Goal: Check status

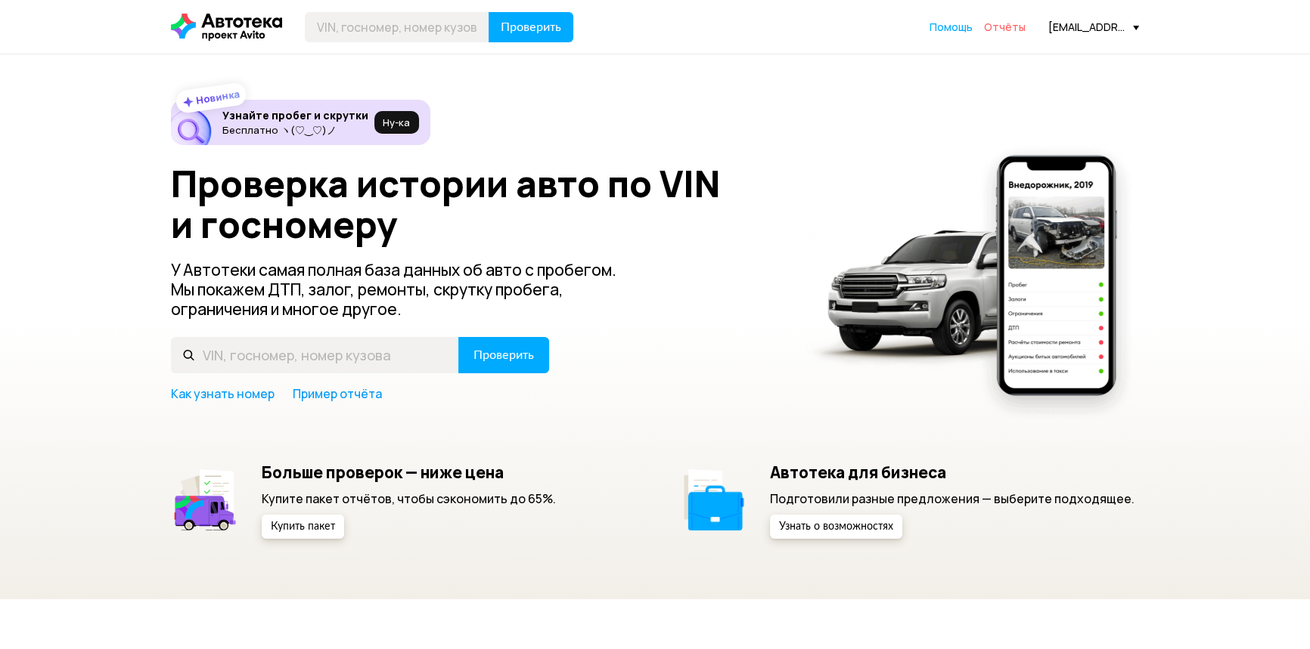
click at [1000, 29] on span "Отчёты" at bounding box center [1005, 27] width 42 height 14
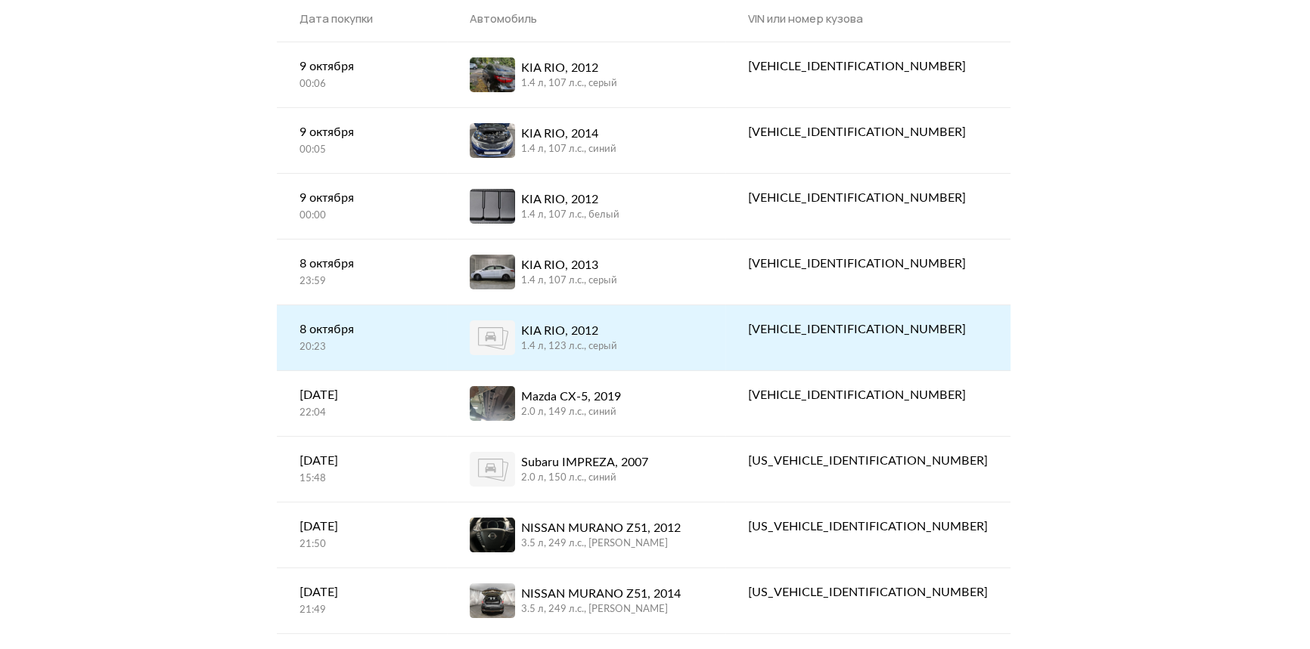
scroll to position [137, 0]
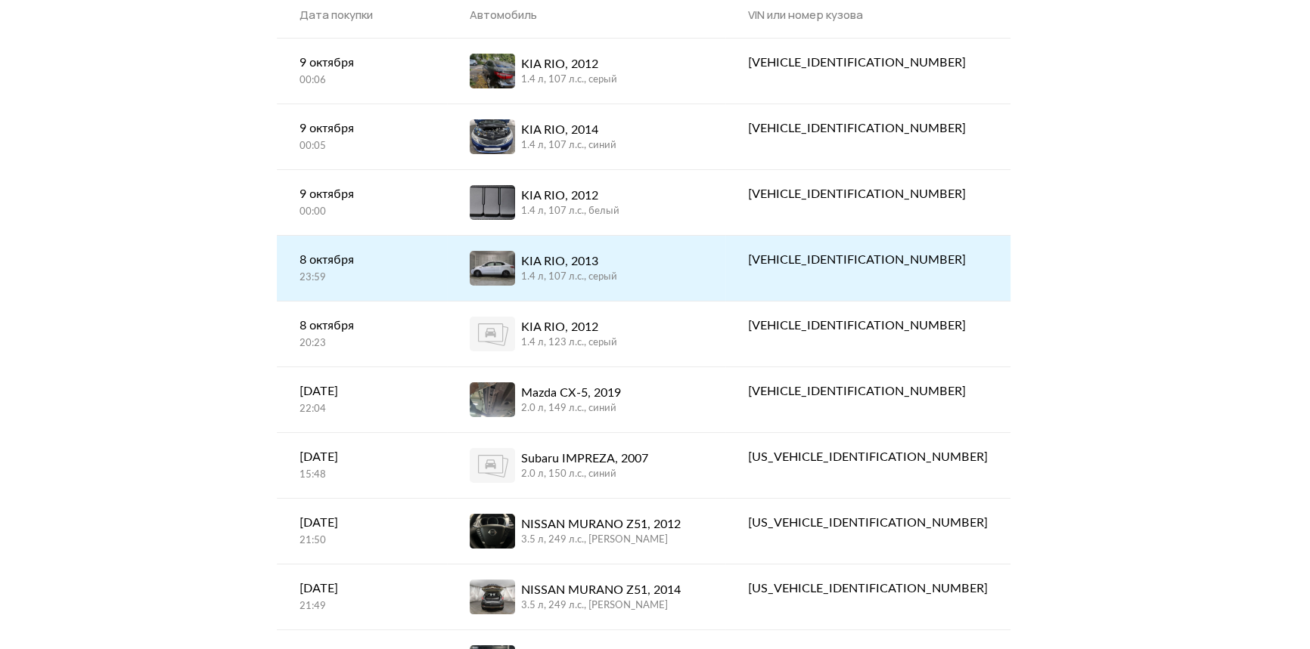
click at [355, 271] on div "23:59" at bounding box center [361, 278] width 125 height 14
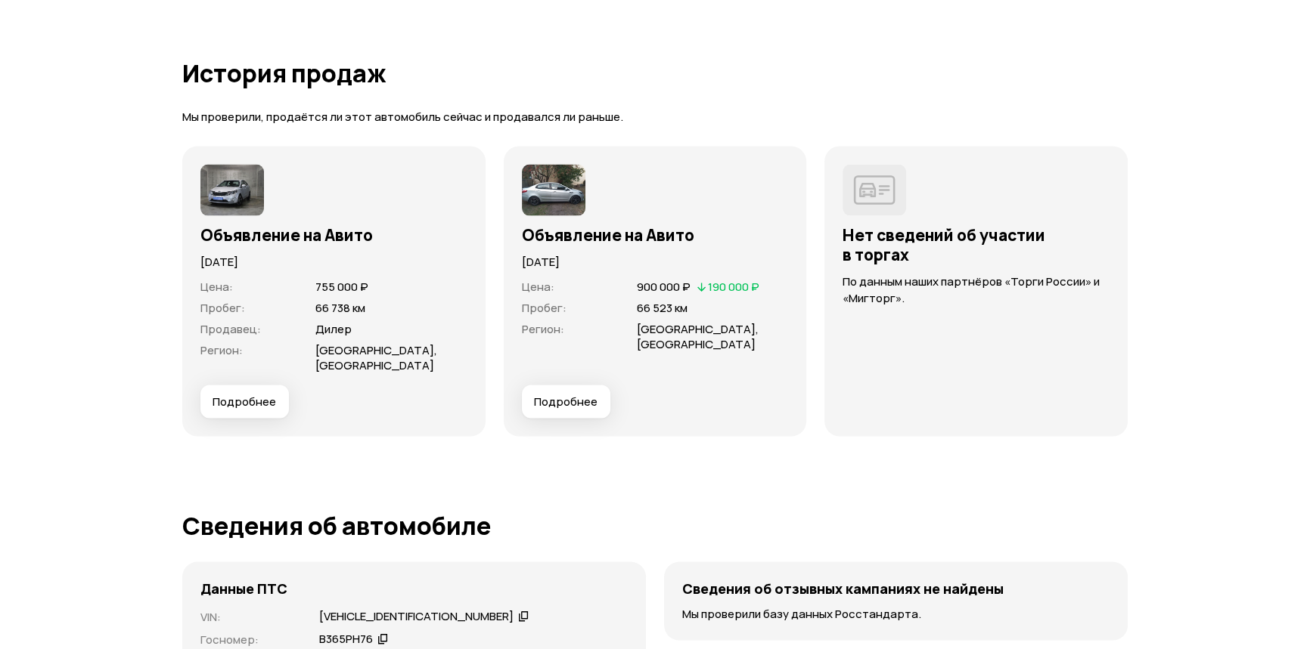
scroll to position [3780, 0]
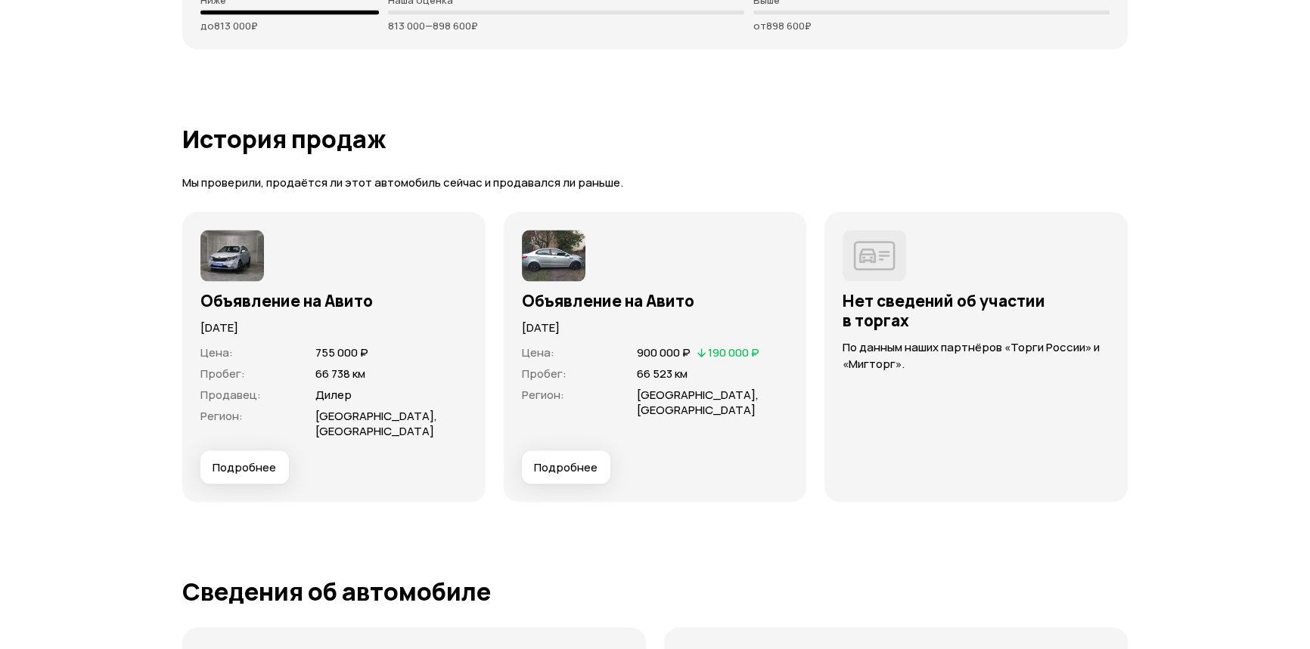
click at [538, 268] on img at bounding box center [554, 256] width 64 height 51
click at [234, 259] on img at bounding box center [232, 256] width 64 height 51
click at [226, 472] on span "Подробнее" at bounding box center [244, 467] width 64 height 15
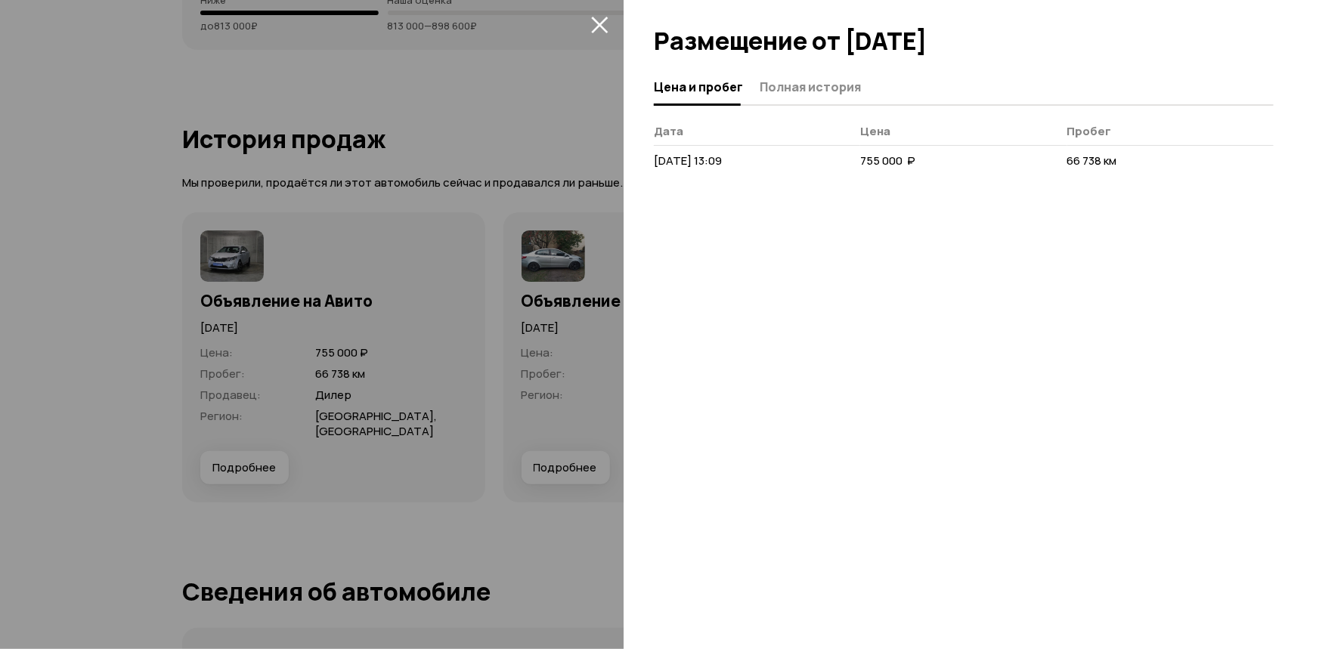
click at [601, 12] on button "закрыть" at bounding box center [599, 24] width 24 height 24
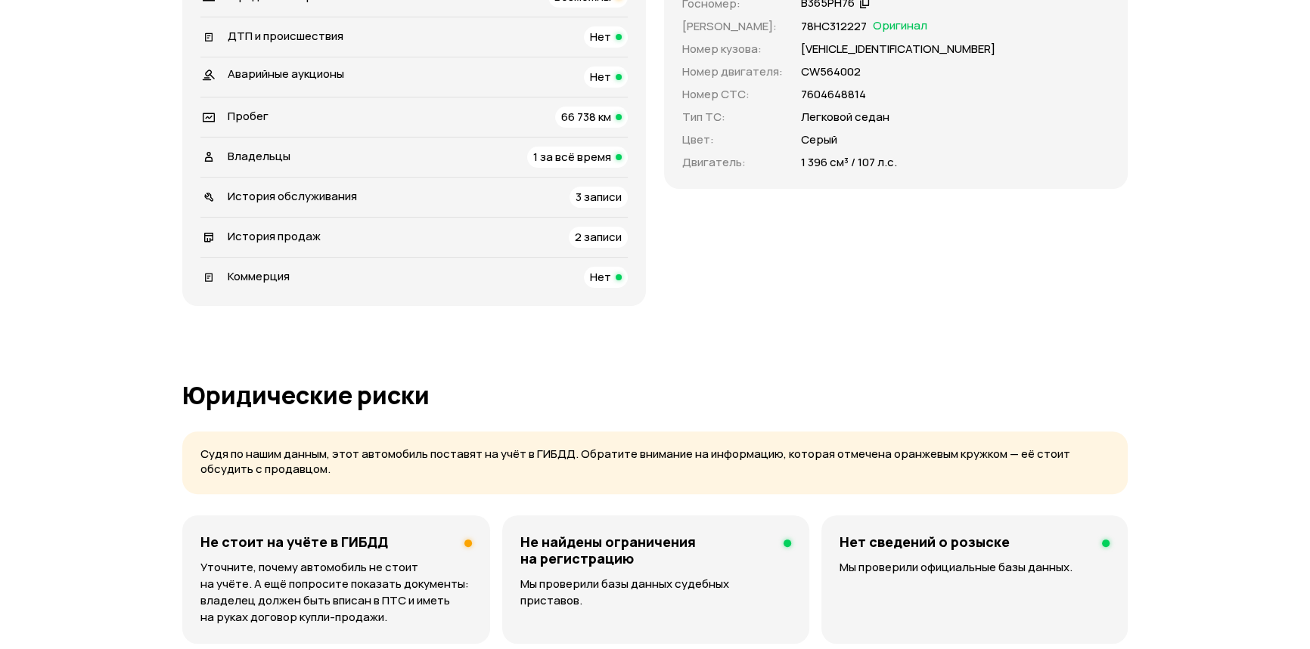
scroll to position [412, 0]
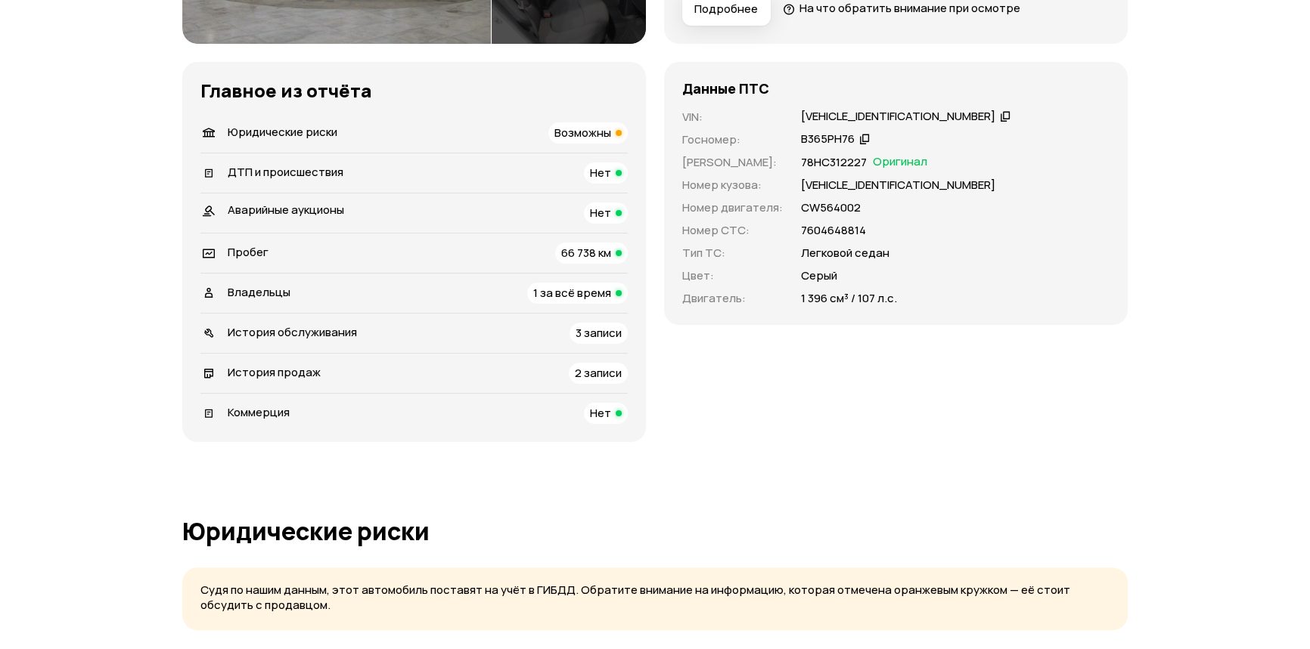
click at [476, 335] on div "История обслуживания 3 записи" at bounding box center [413, 333] width 427 height 21
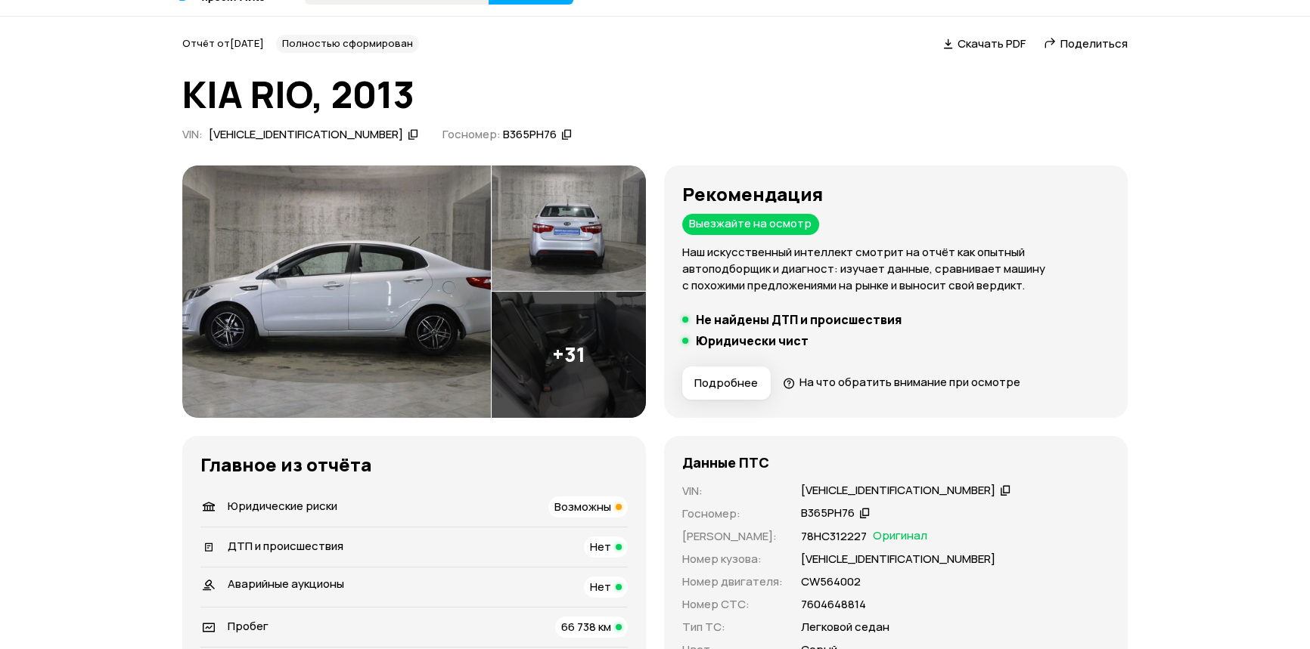
scroll to position [12, 0]
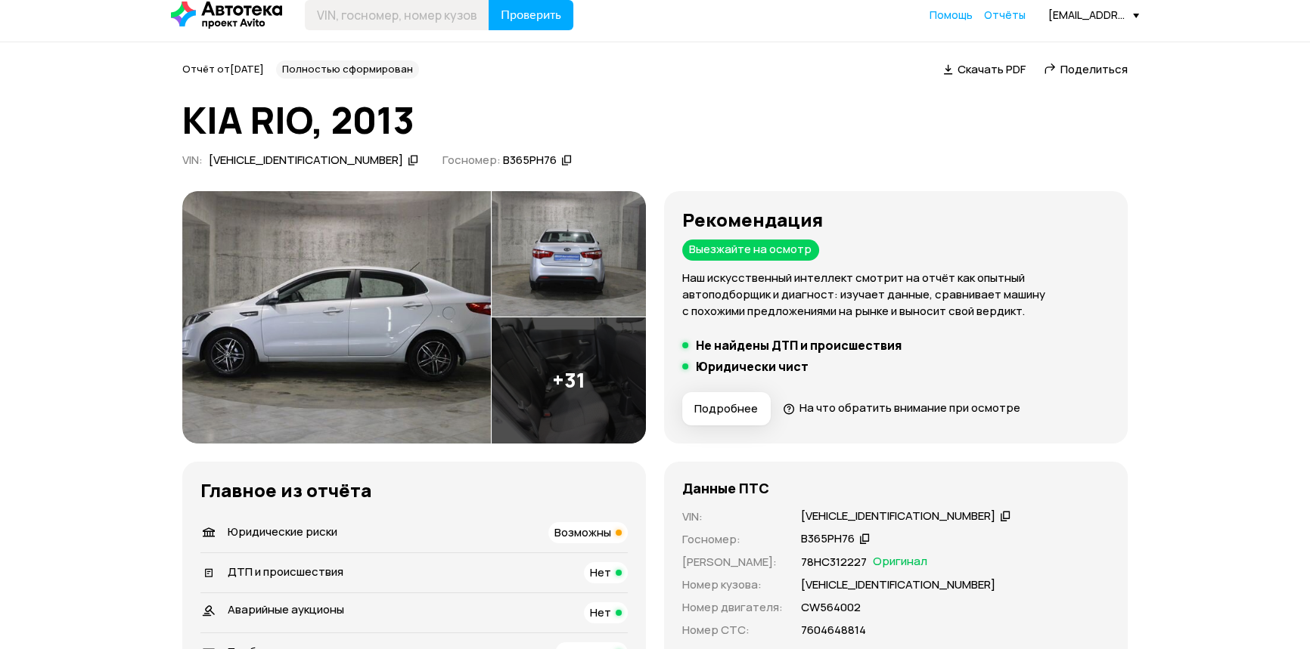
click at [553, 400] on img at bounding box center [568, 381] width 154 height 126
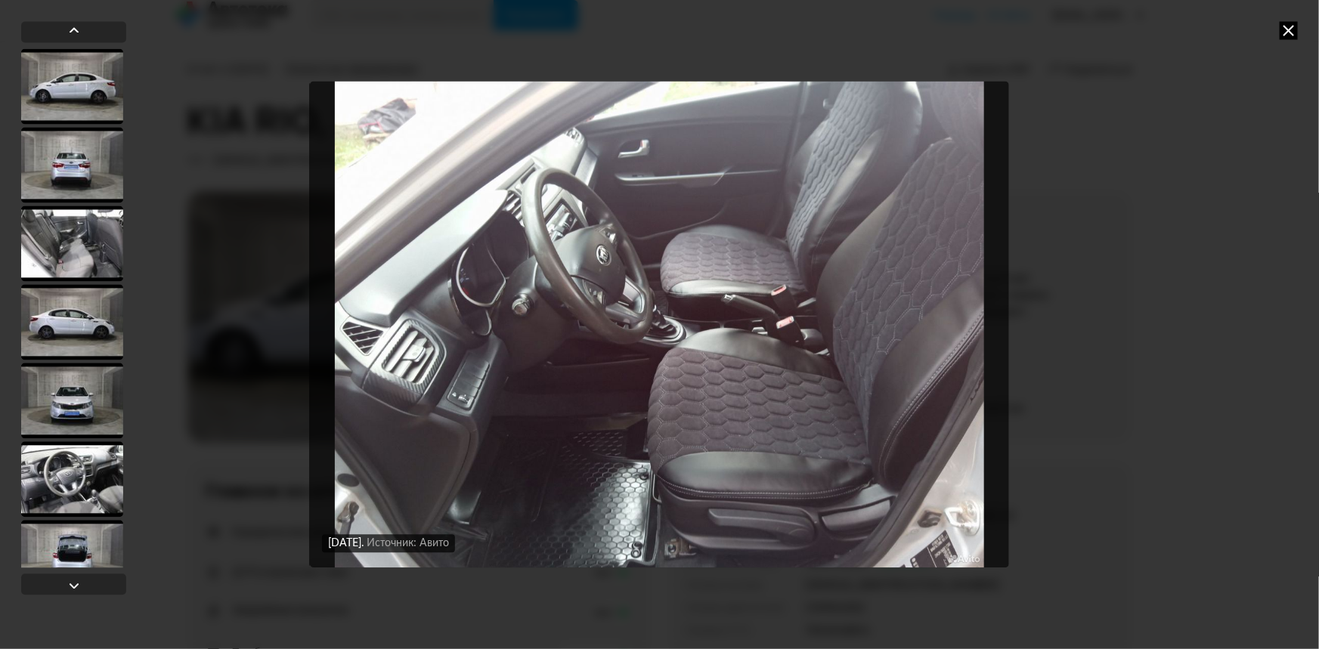
click at [1285, 27] on icon at bounding box center [1289, 30] width 18 height 18
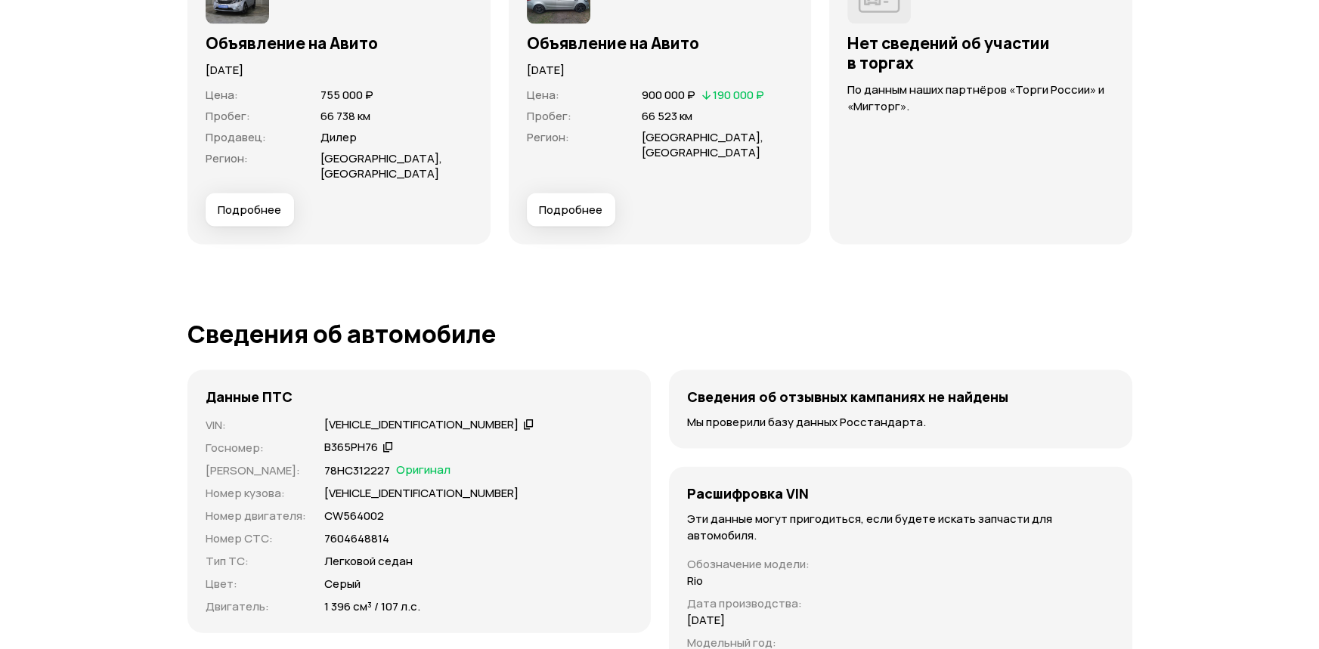
scroll to position [4068, 0]
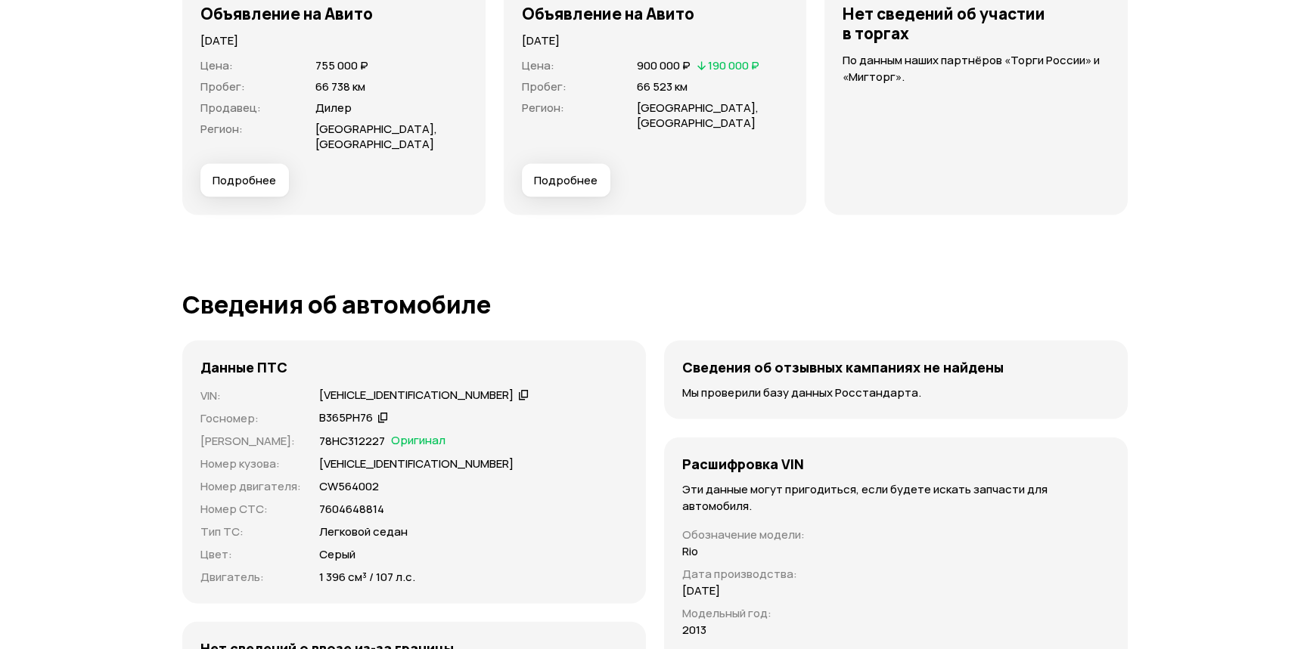
click at [557, 184] on span "Подробнее" at bounding box center [566, 180] width 64 height 15
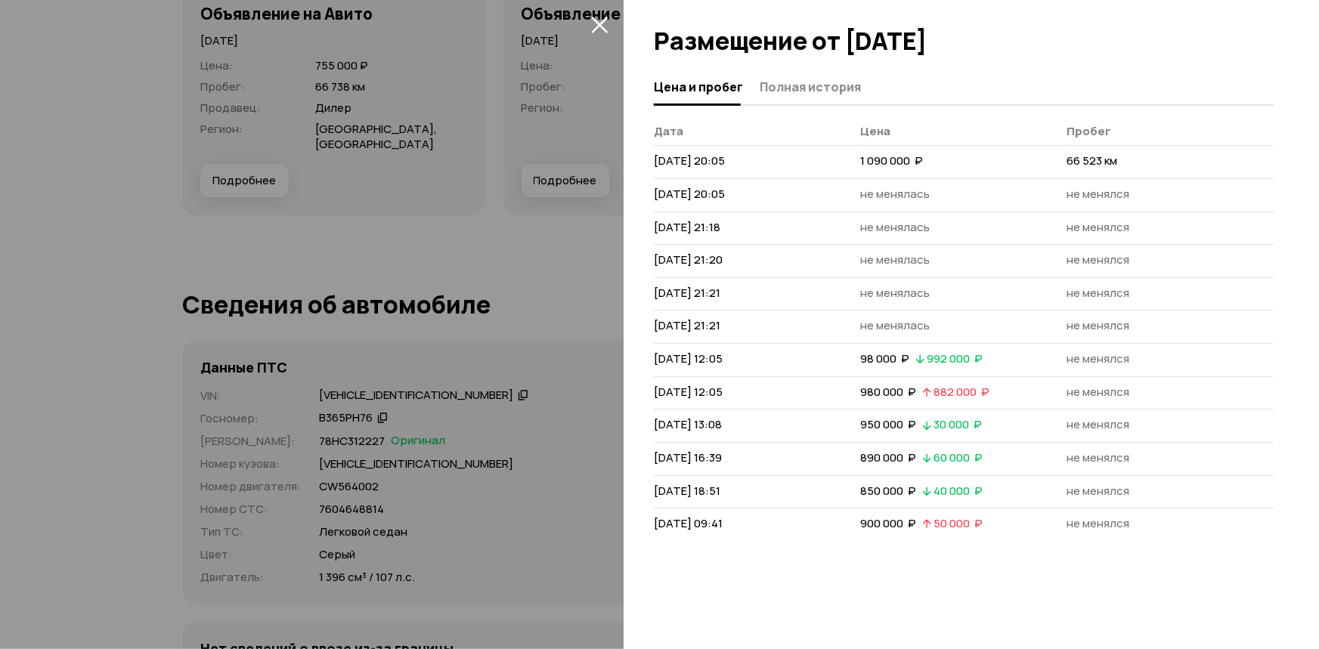
click at [592, 106] on div at bounding box center [659, 324] width 1319 height 649
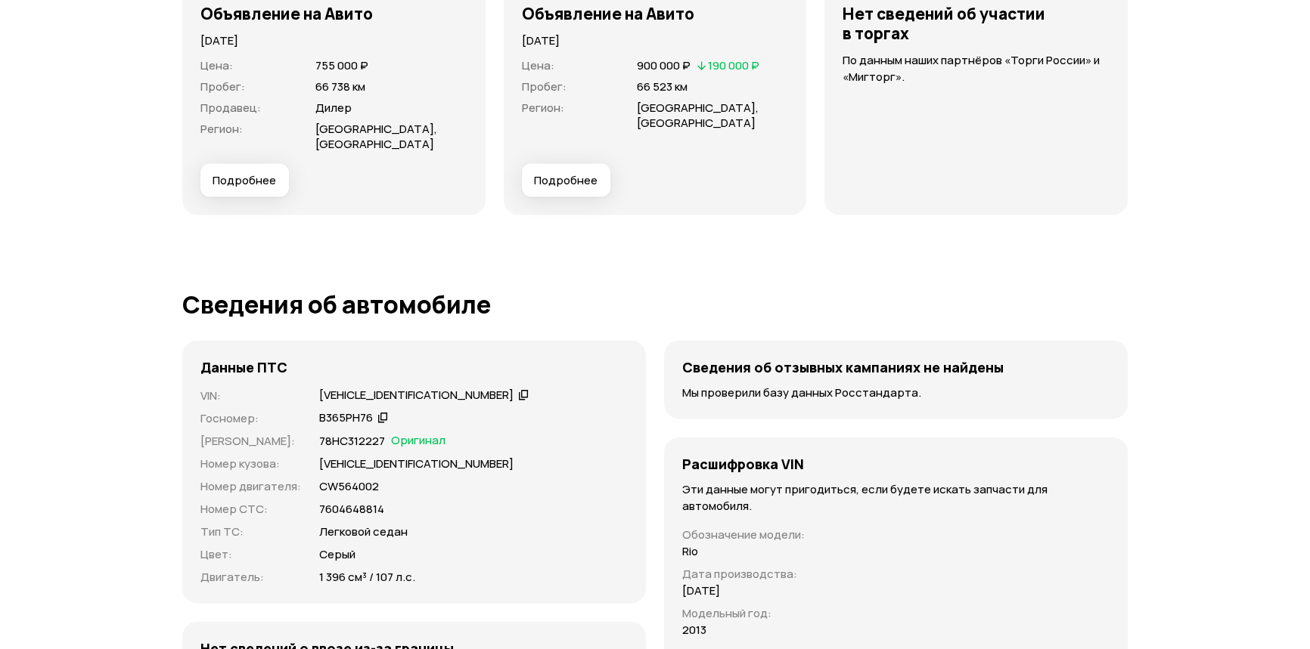
click at [567, 182] on span "Подробнее" at bounding box center [566, 180] width 64 height 15
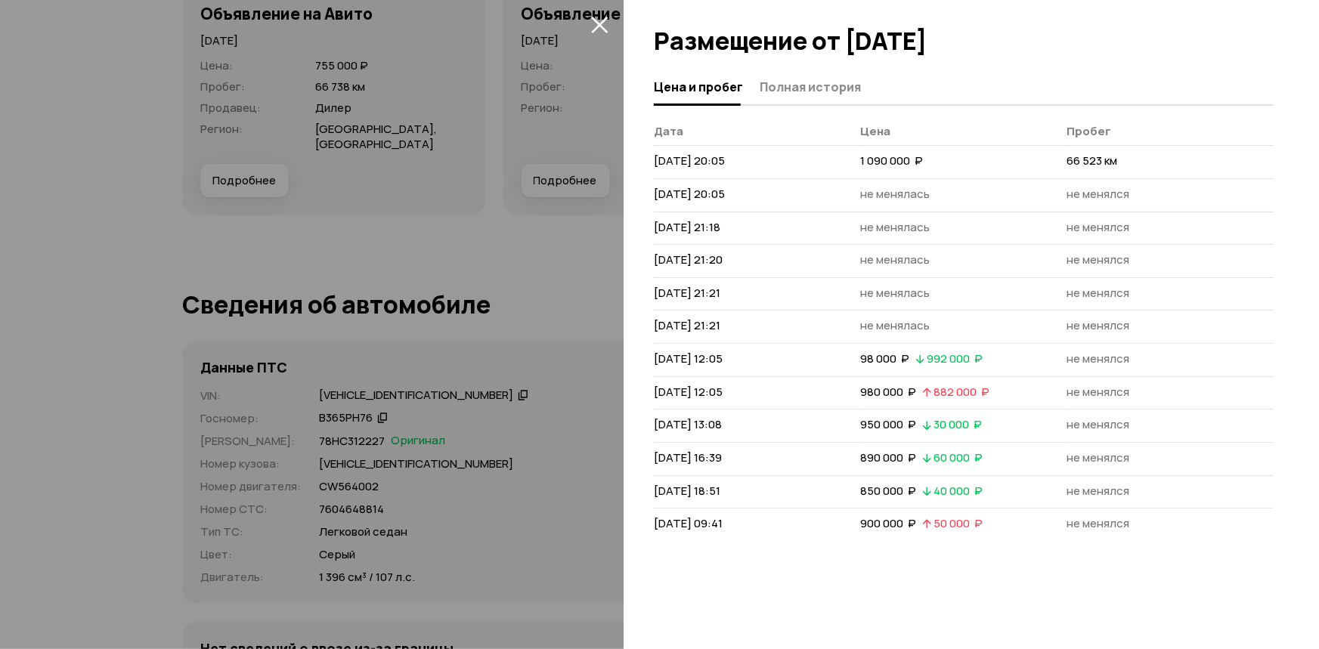
click at [770, 33] on div at bounding box center [972, 35] width 696 height 70
click at [797, 82] on span "Полная история" at bounding box center [810, 86] width 101 height 15
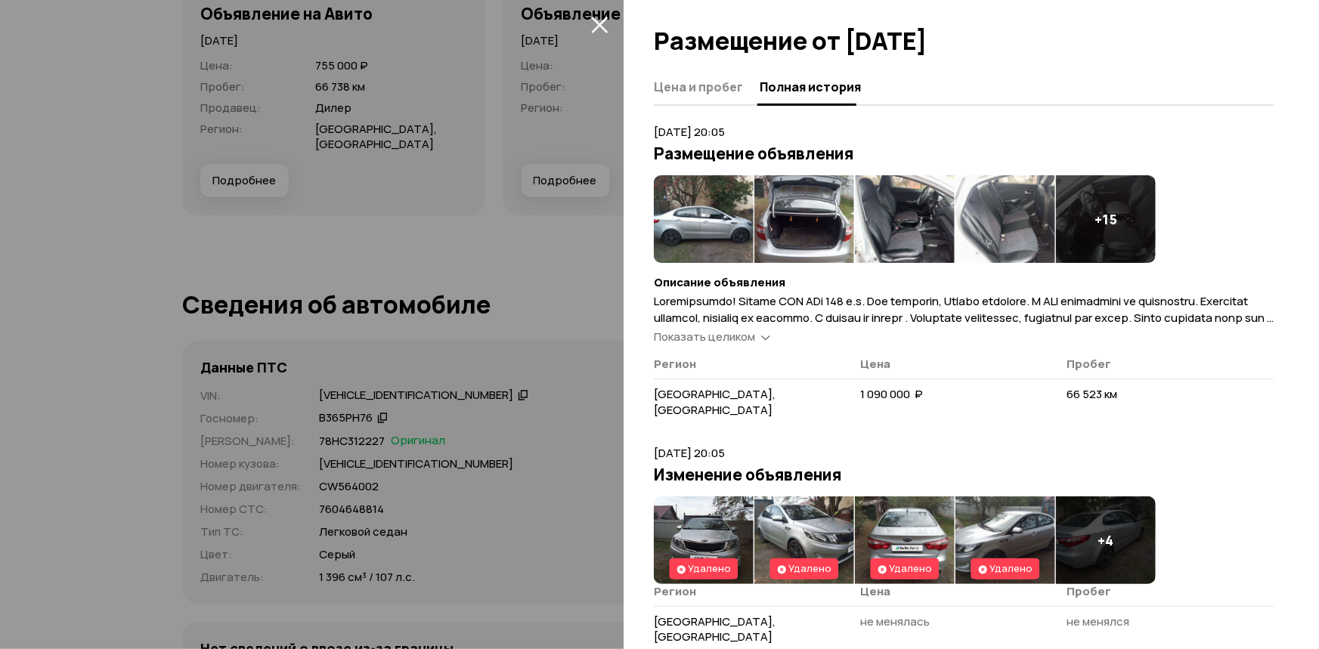
click at [708, 344] on div "Показать целиком" at bounding box center [704, 338] width 101 height 16
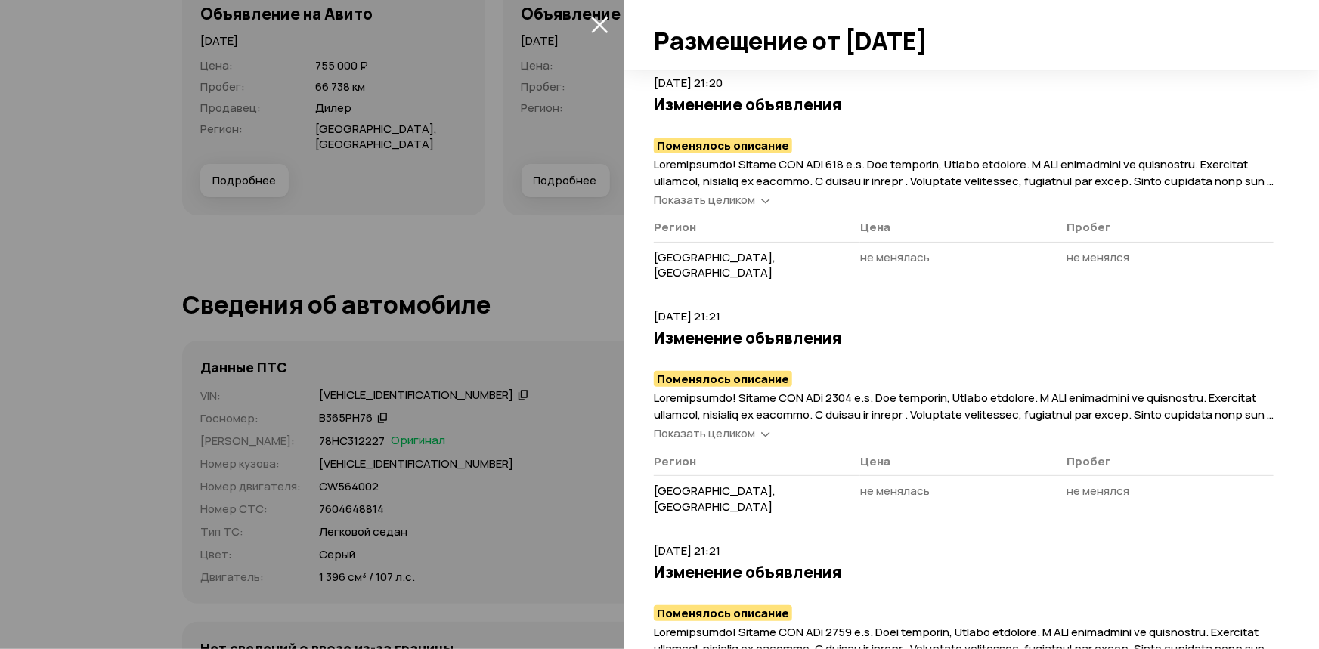
scroll to position [1031, 0]
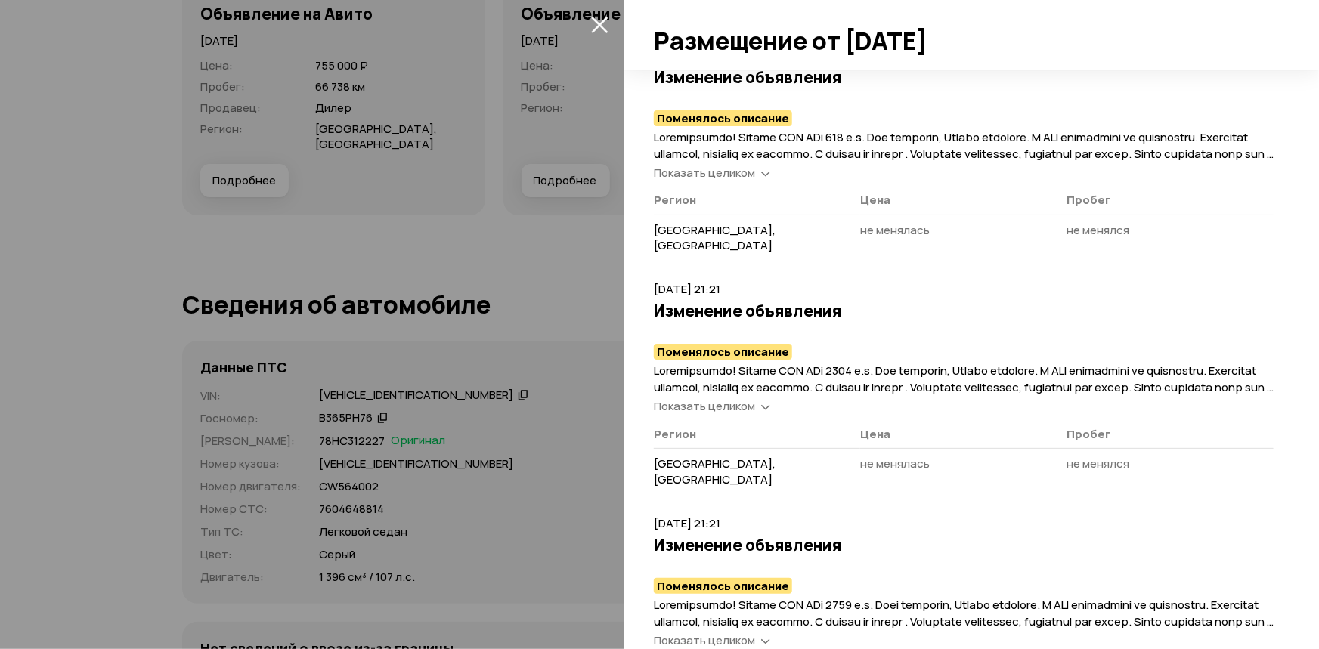
click at [733, 165] on span "Показать целиком" at bounding box center [704, 173] width 101 height 16
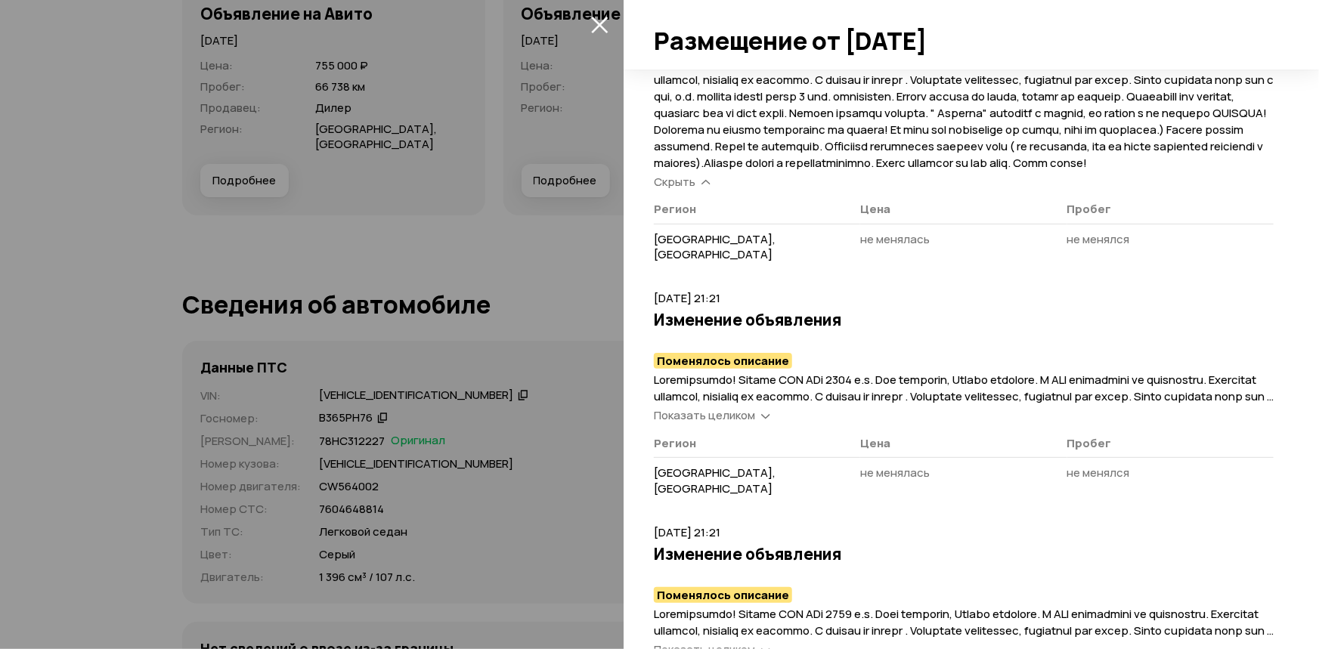
scroll to position [1099, 0]
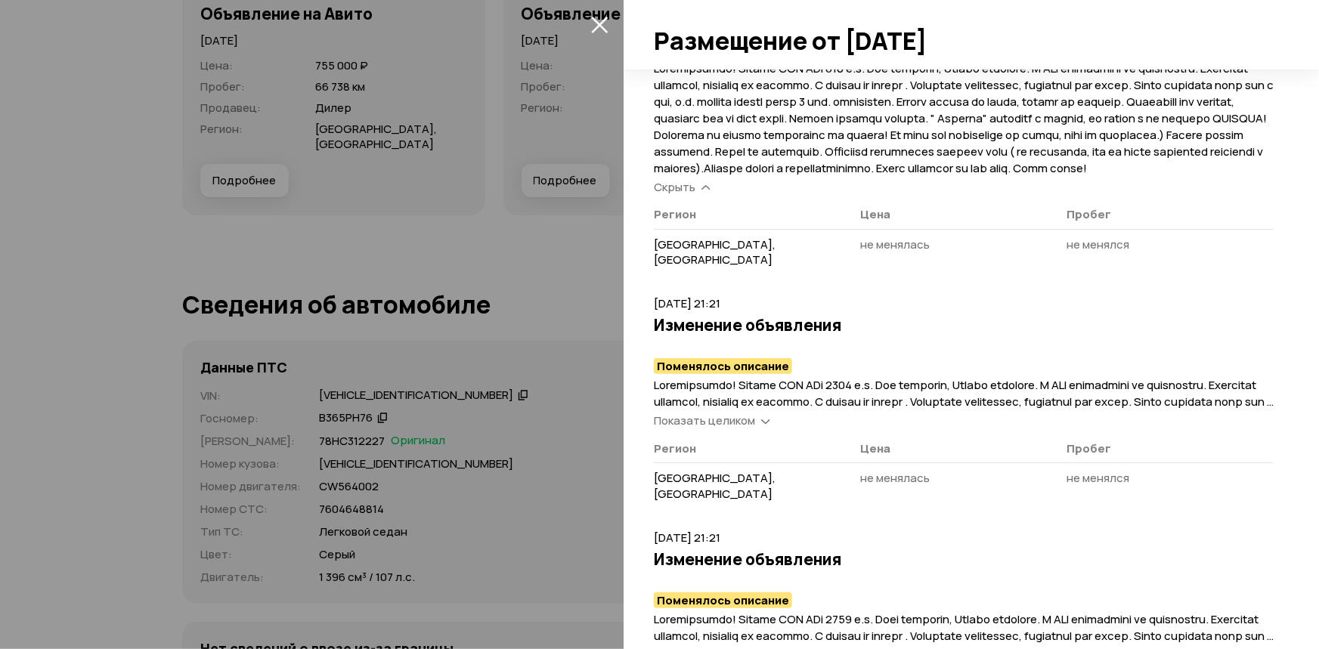
click at [697, 413] on span "Показать целиком" at bounding box center [704, 421] width 101 height 16
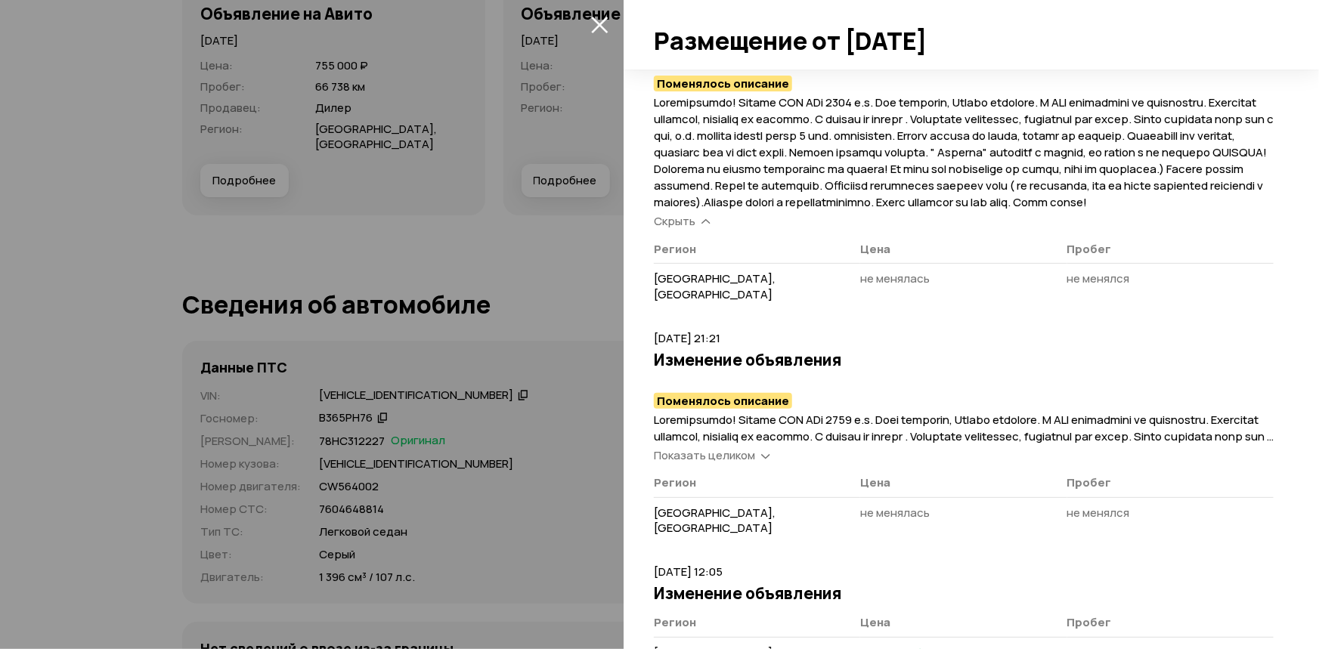
scroll to position [1443, 0]
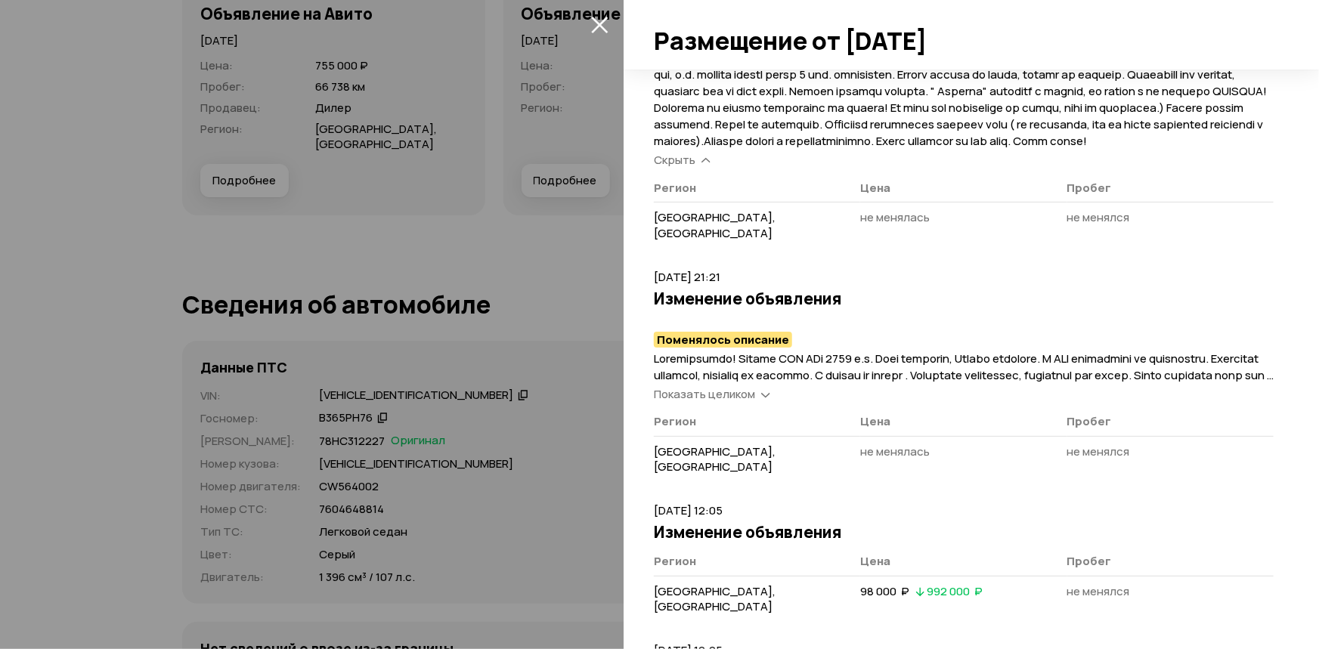
click at [718, 386] on span "Показать целиком" at bounding box center [704, 394] width 101 height 16
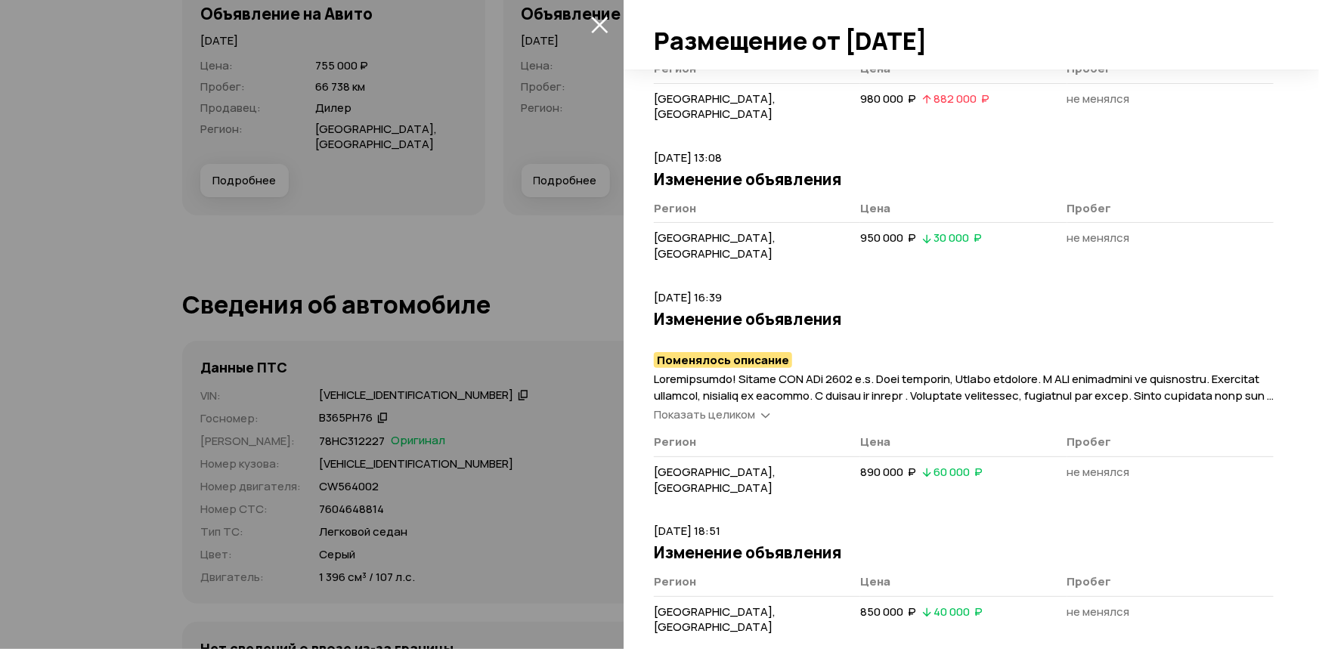
scroll to position [2202, 0]
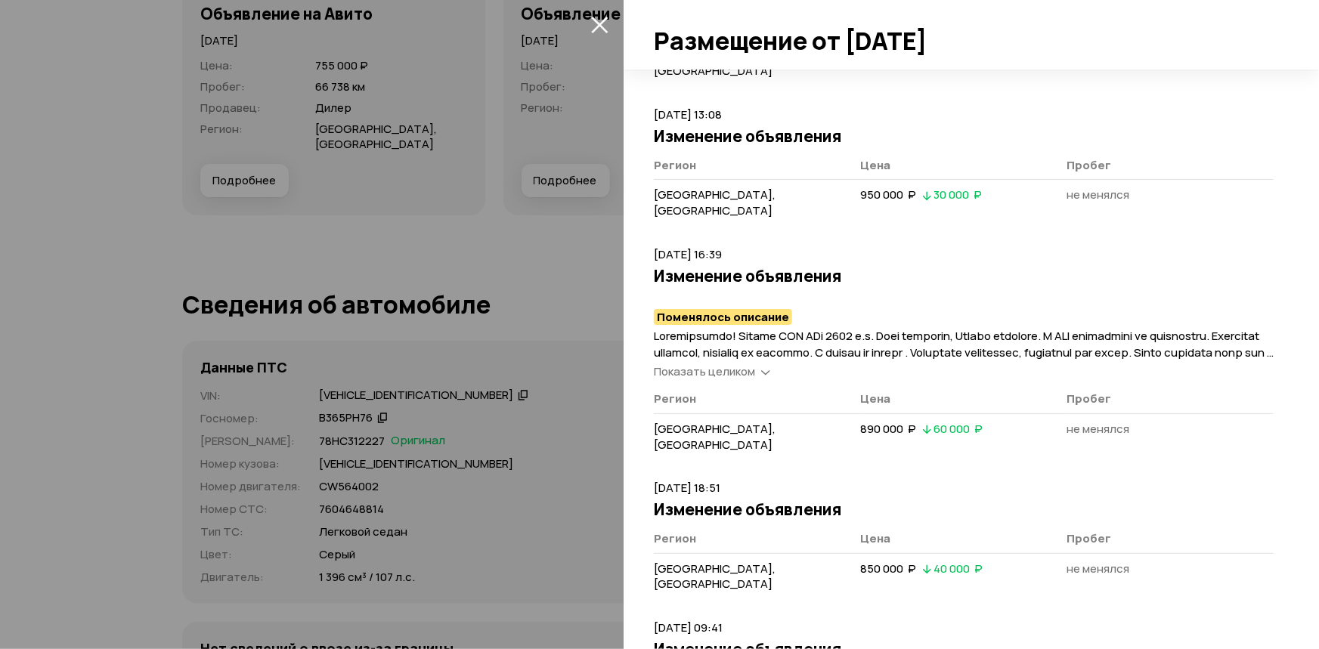
click at [718, 364] on span "Показать целиком" at bounding box center [704, 372] width 101 height 16
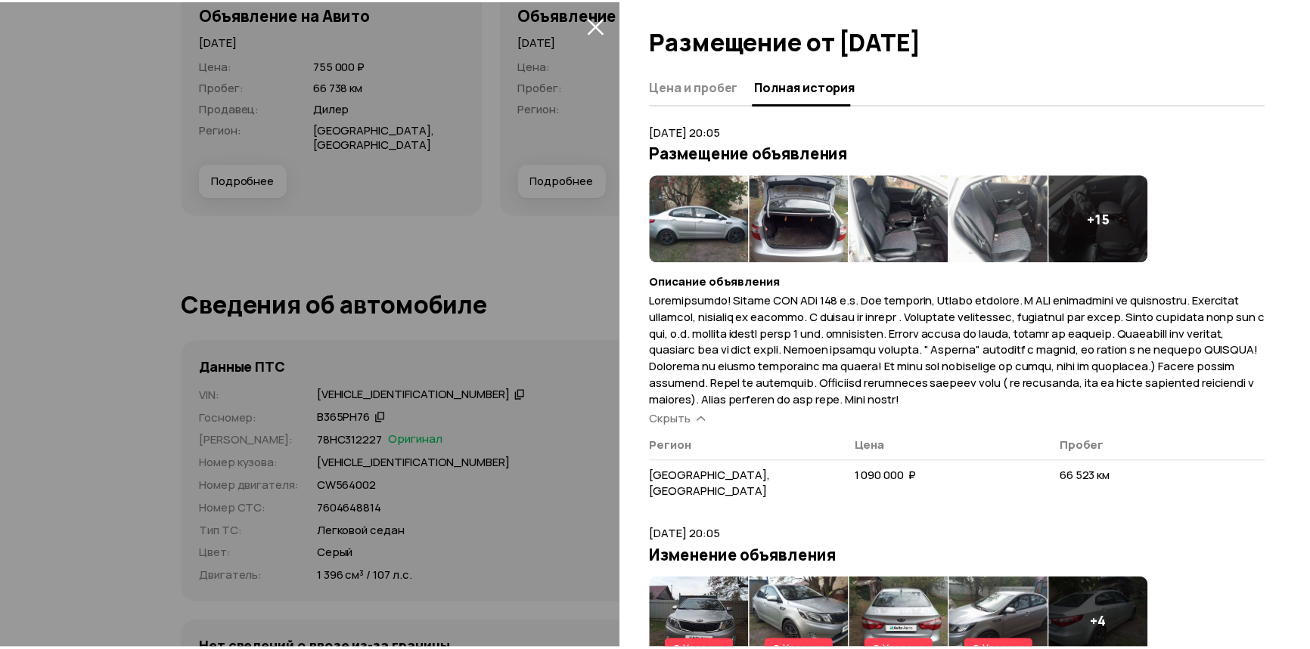
scroll to position [0, 0]
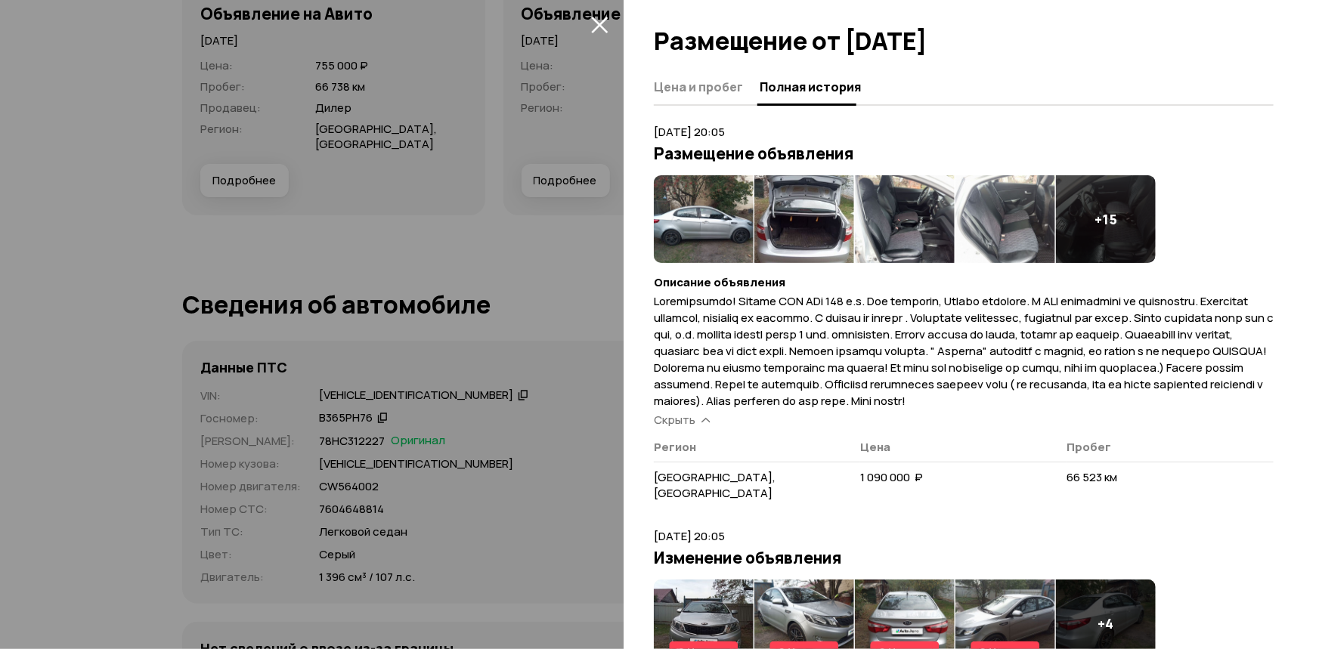
click at [602, 26] on icon "закрыть" at bounding box center [599, 25] width 17 height 17
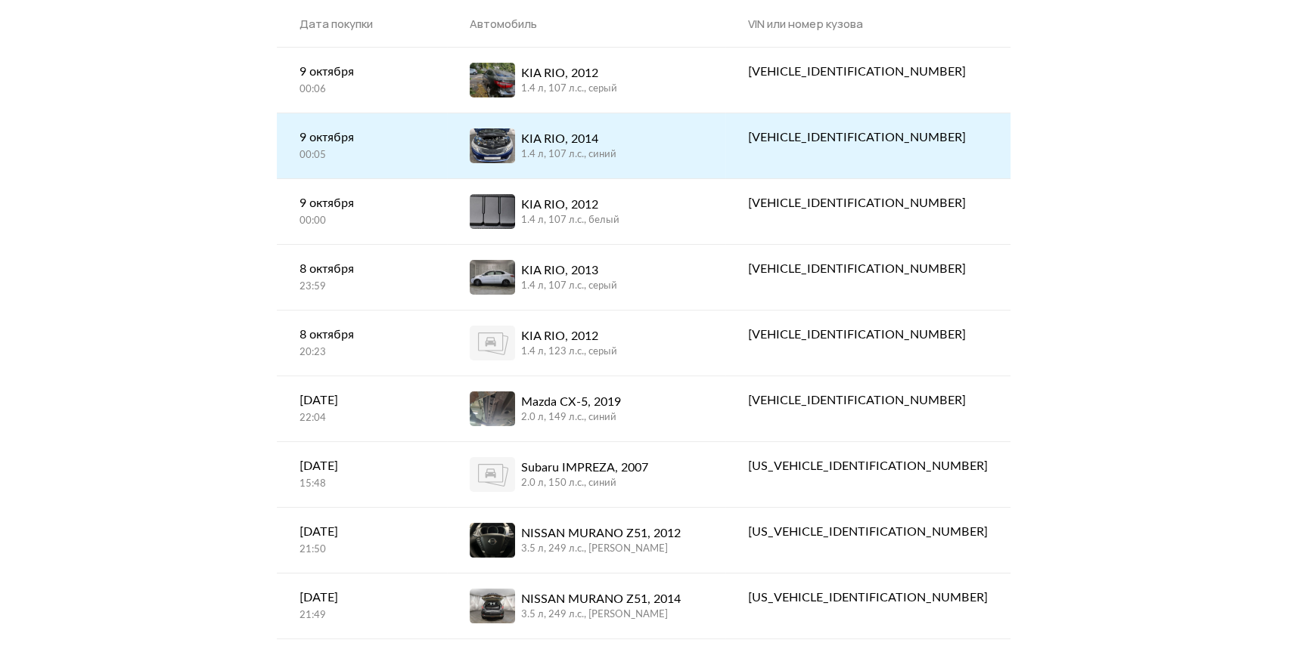
scroll to position [157, 0]
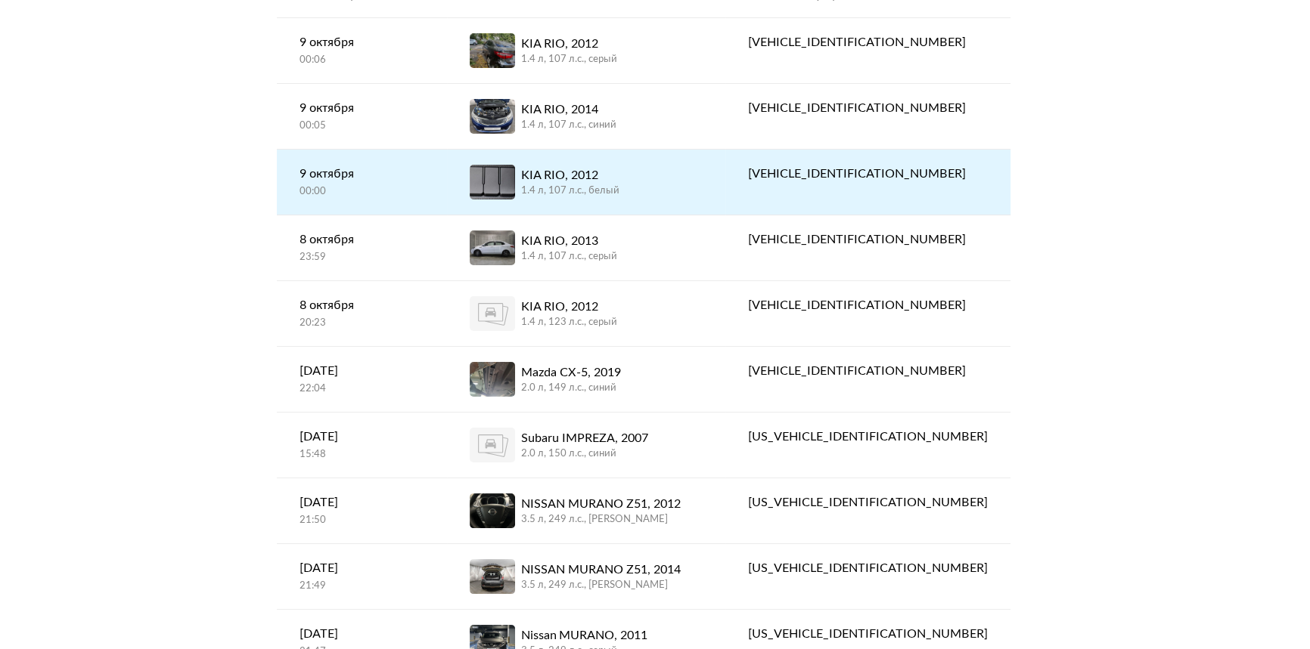
click at [358, 185] on div "00:00" at bounding box center [361, 192] width 125 height 14
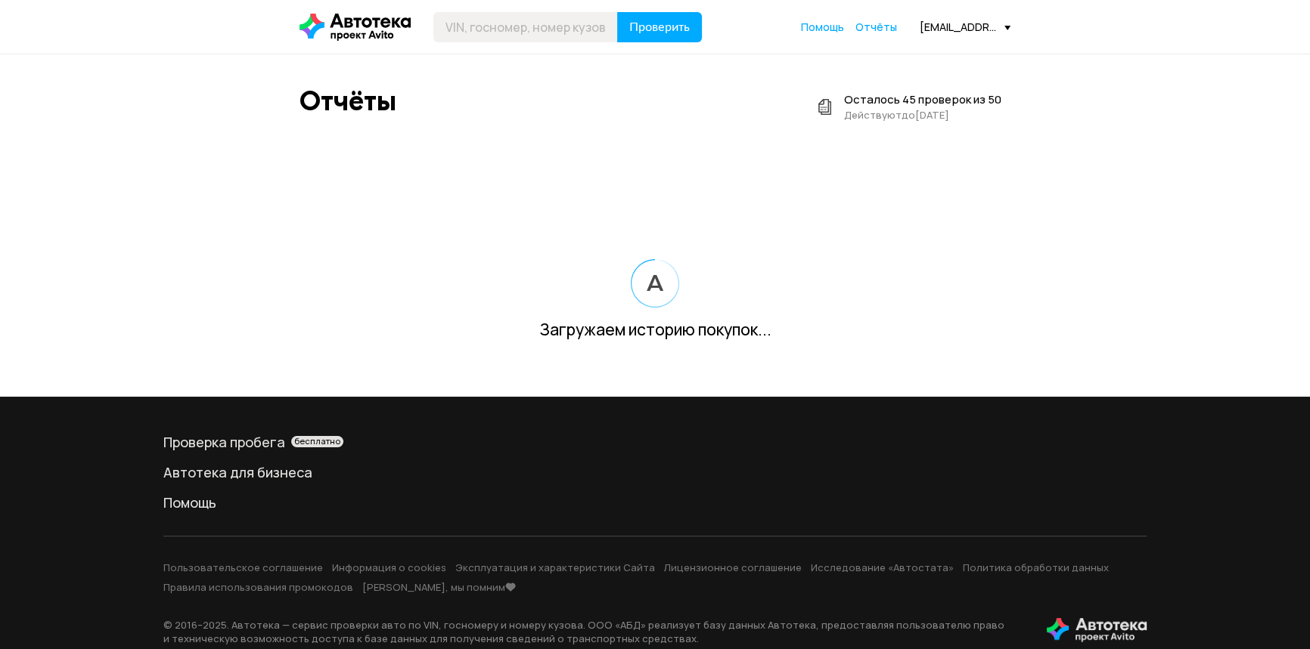
scroll to position [20, 0]
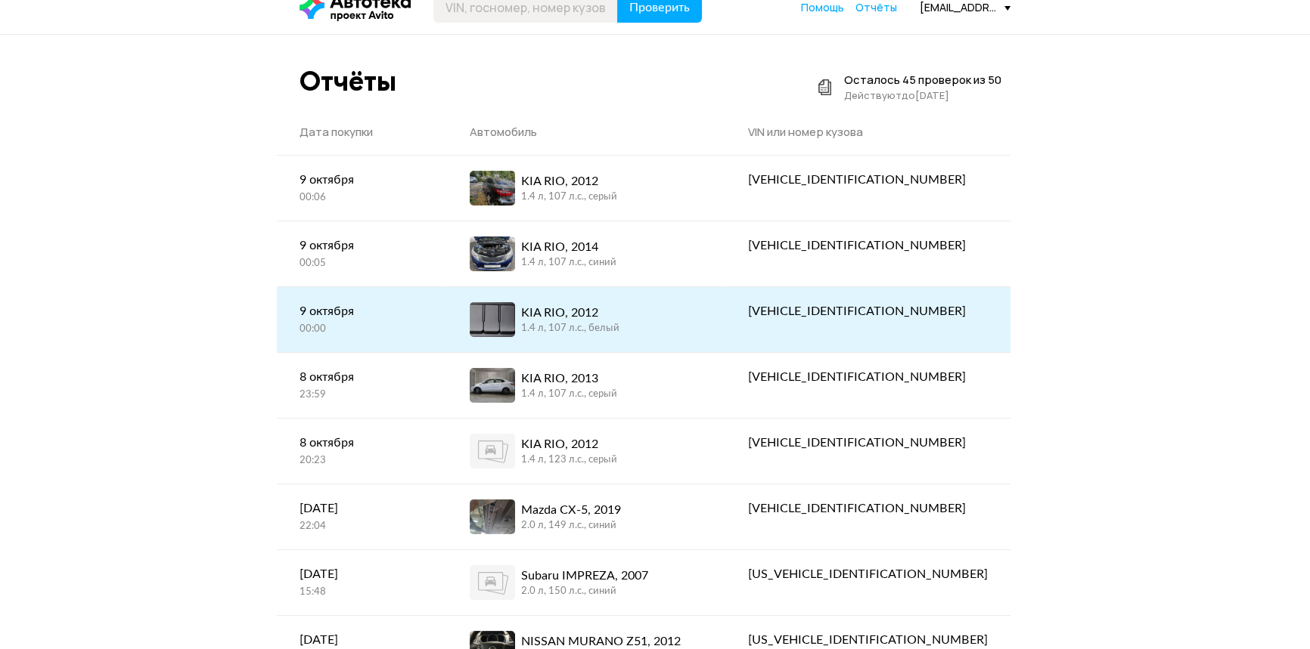
click at [383, 321] on div "[DATE] 00:00" at bounding box center [361, 319] width 125 height 34
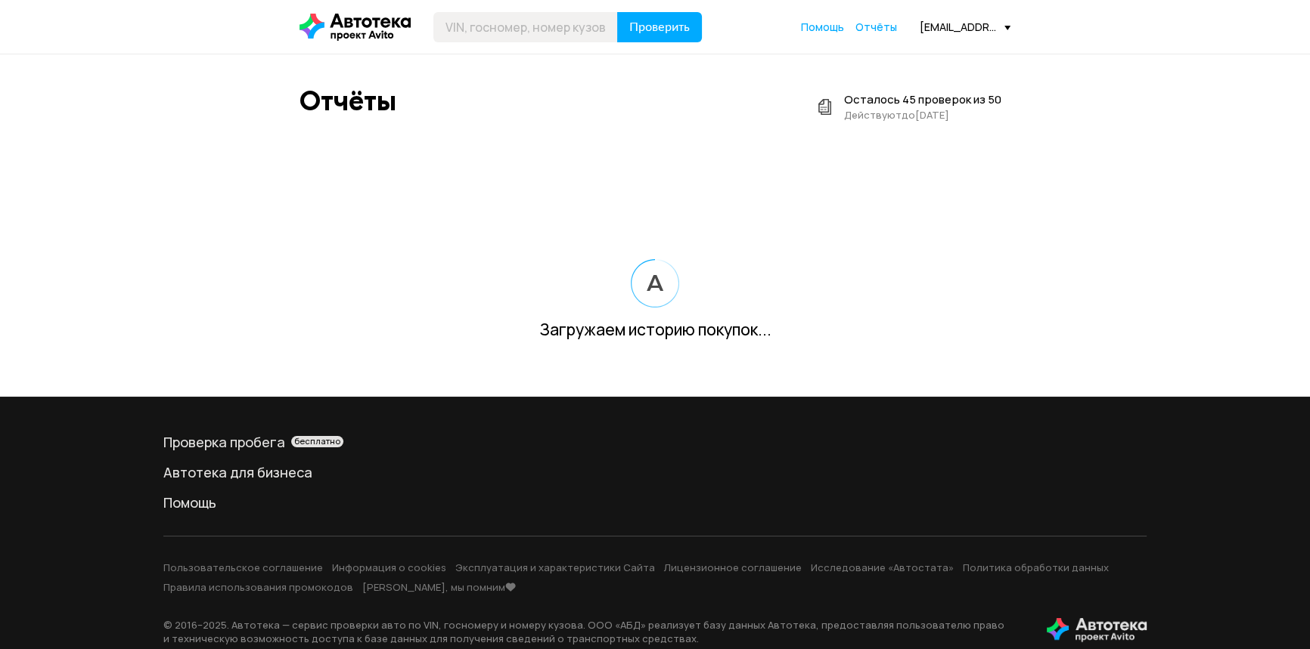
scroll to position [20, 0]
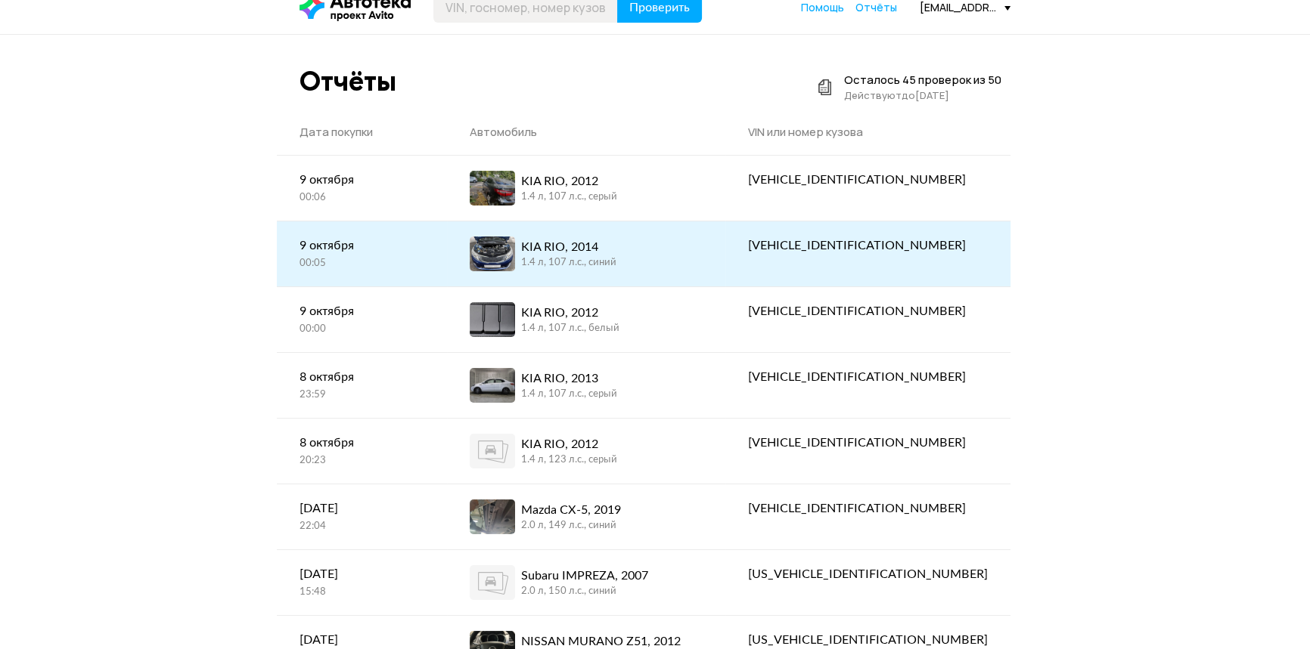
click at [420, 253] on div "9 октября" at bounding box center [361, 246] width 125 height 18
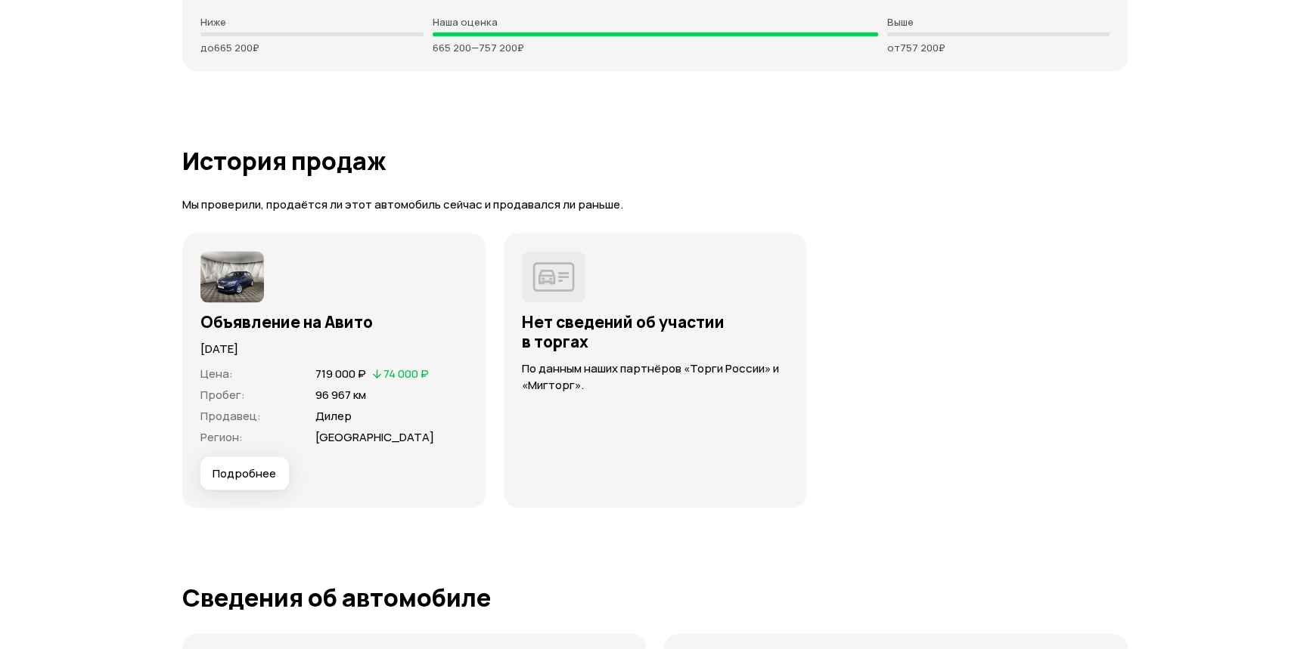
scroll to position [3986, 0]
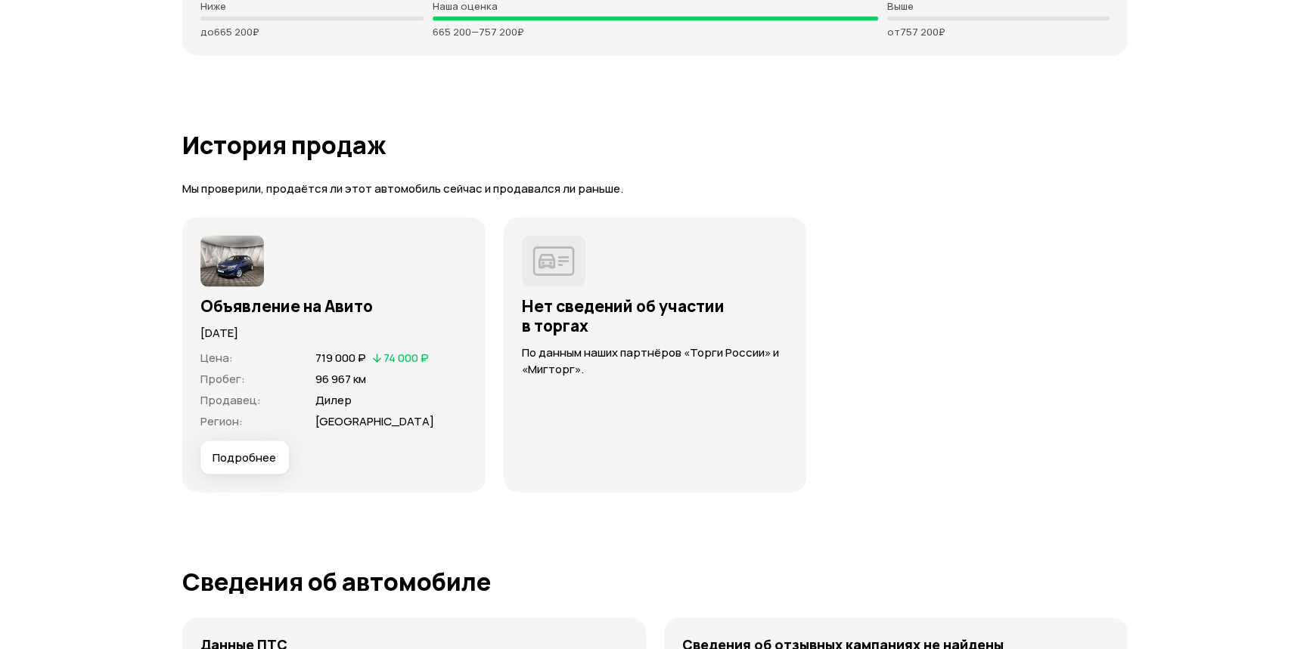
click at [268, 457] on span "Подробнее" at bounding box center [244, 458] width 64 height 15
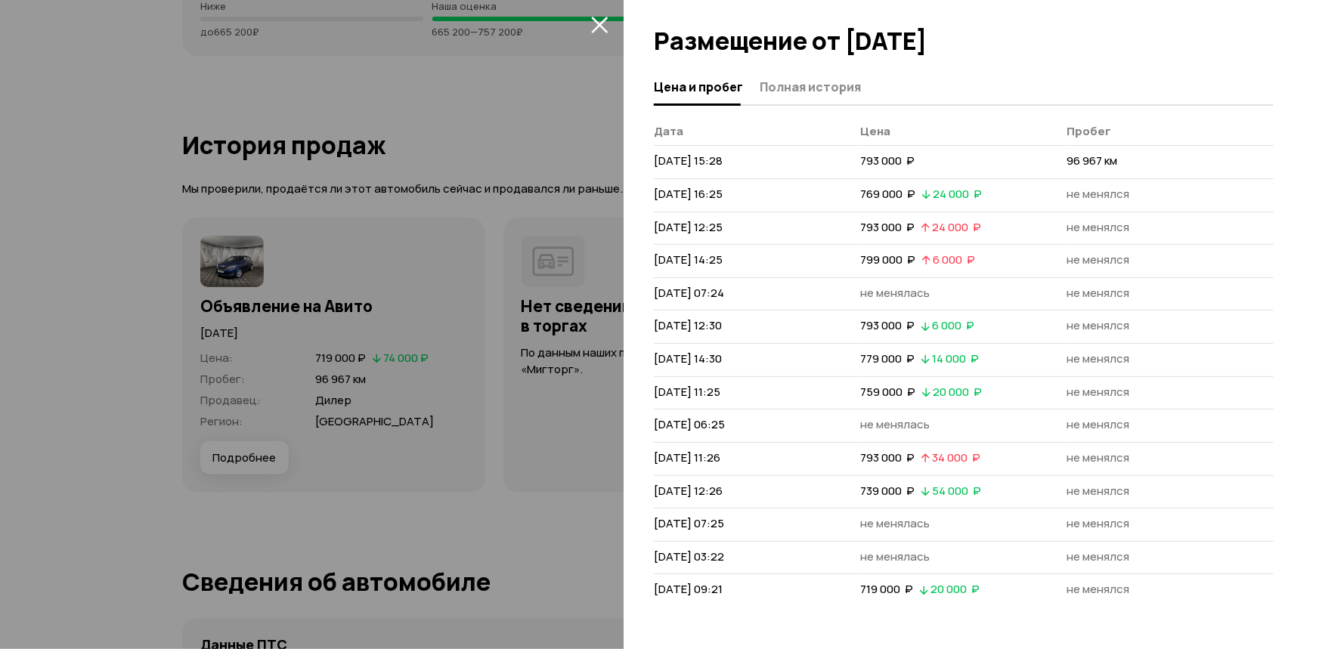
click at [612, 20] on div at bounding box center [659, 324] width 1319 height 649
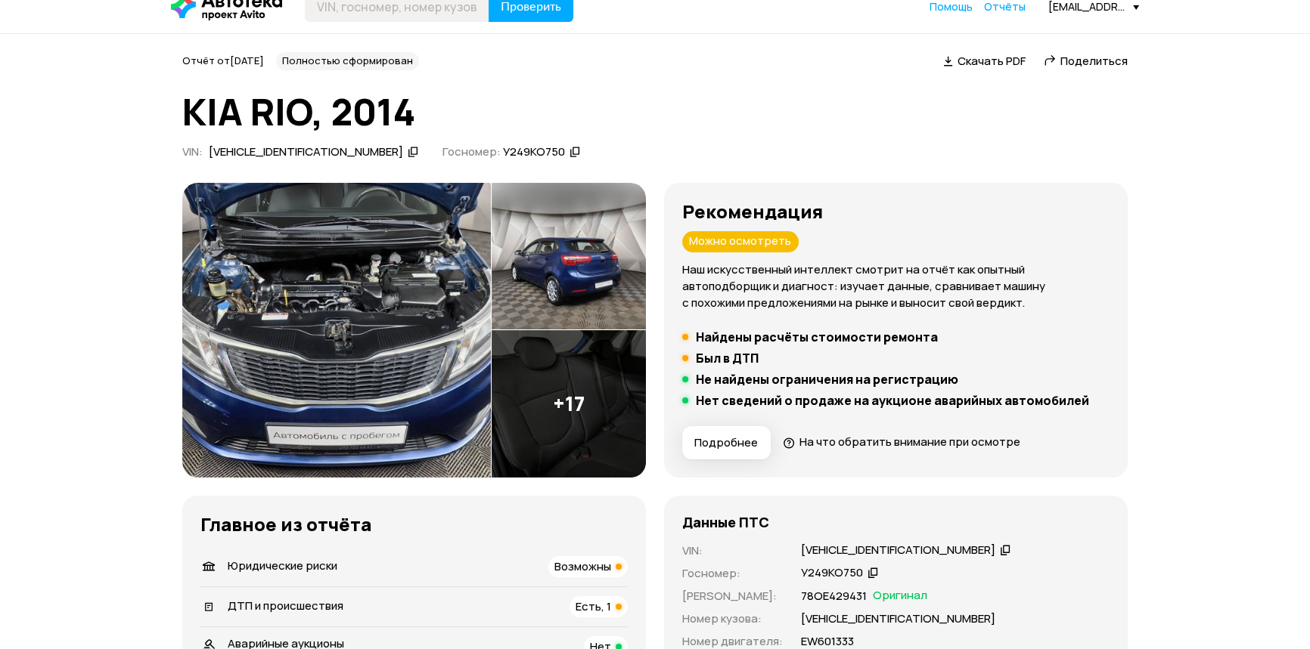
scroll to position [0, 0]
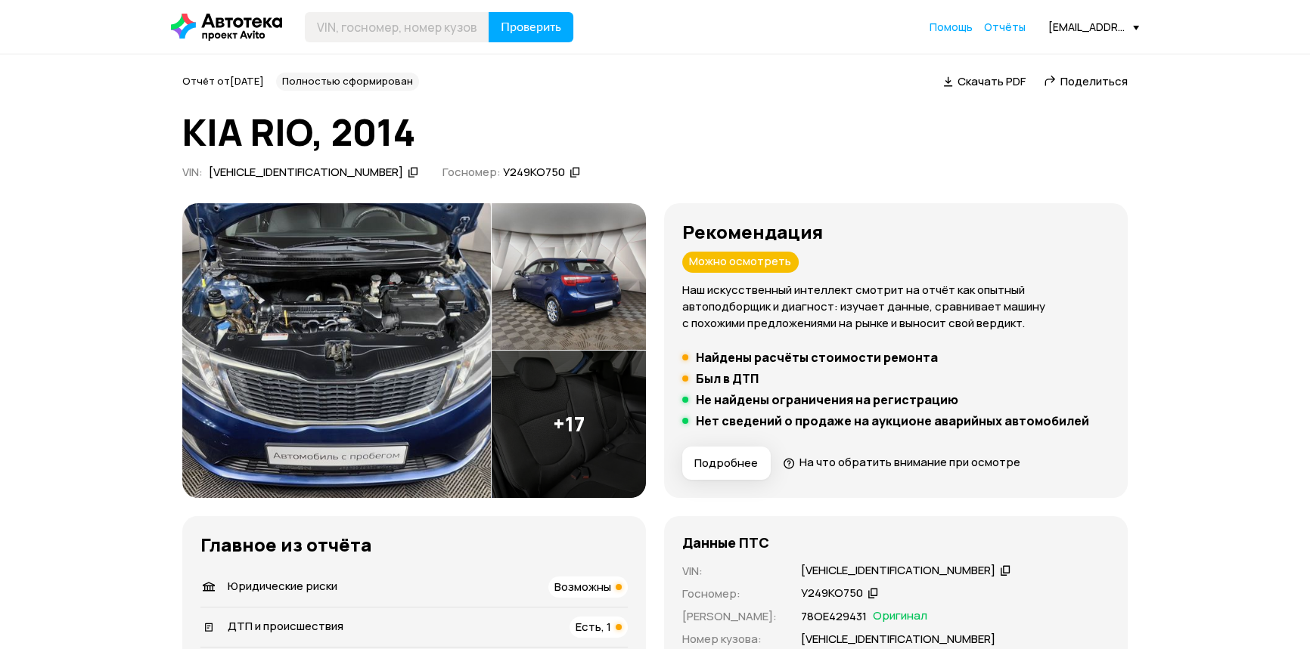
click at [575, 280] on img at bounding box center [568, 276] width 154 height 147
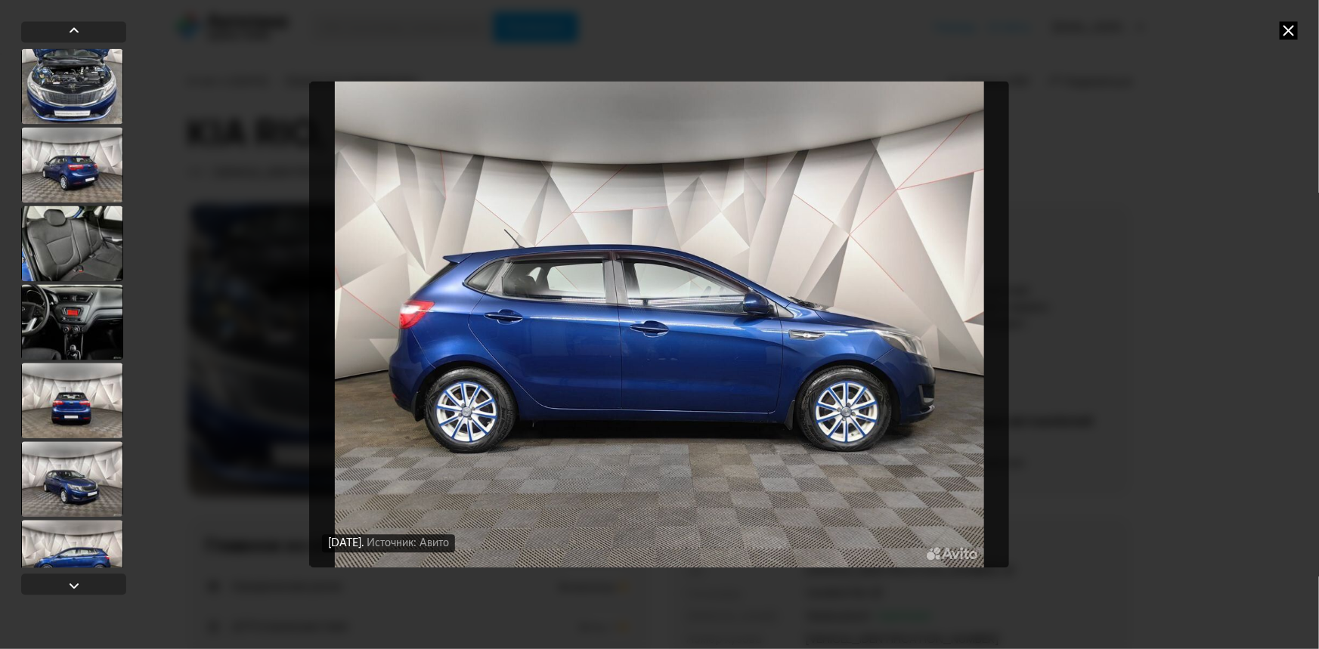
click at [1285, 30] on icon at bounding box center [1289, 30] width 18 height 18
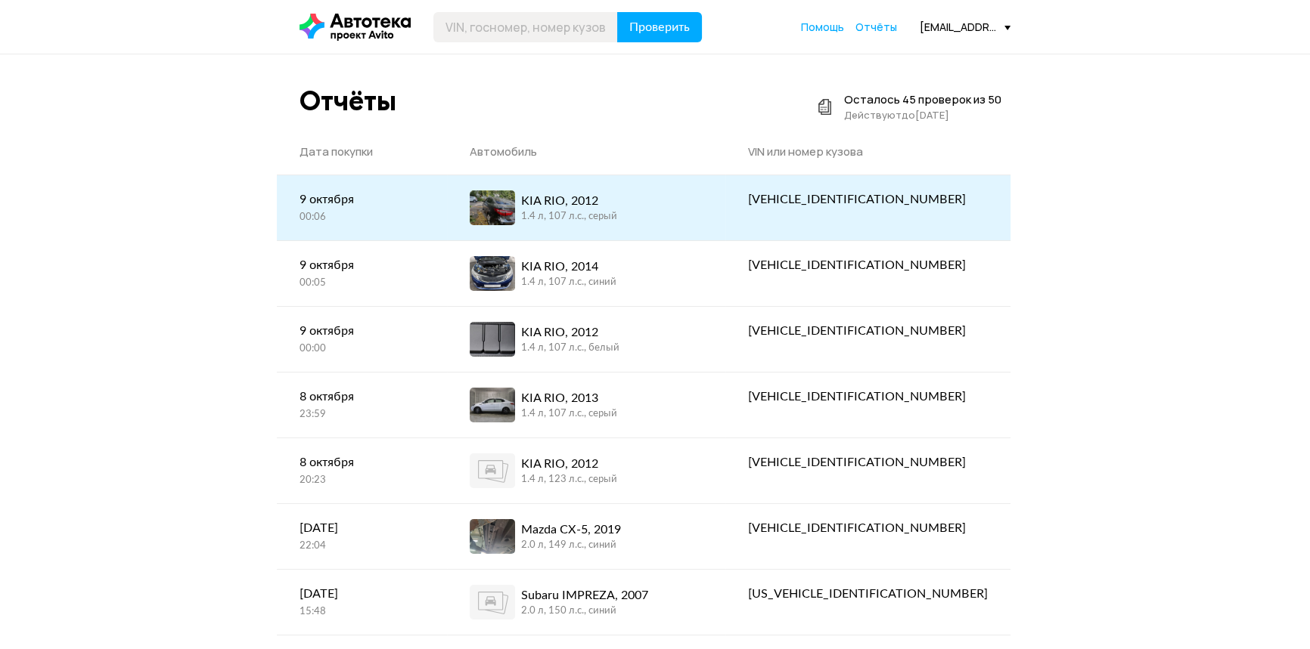
click at [424, 219] on div "00:06" at bounding box center [361, 218] width 125 height 14
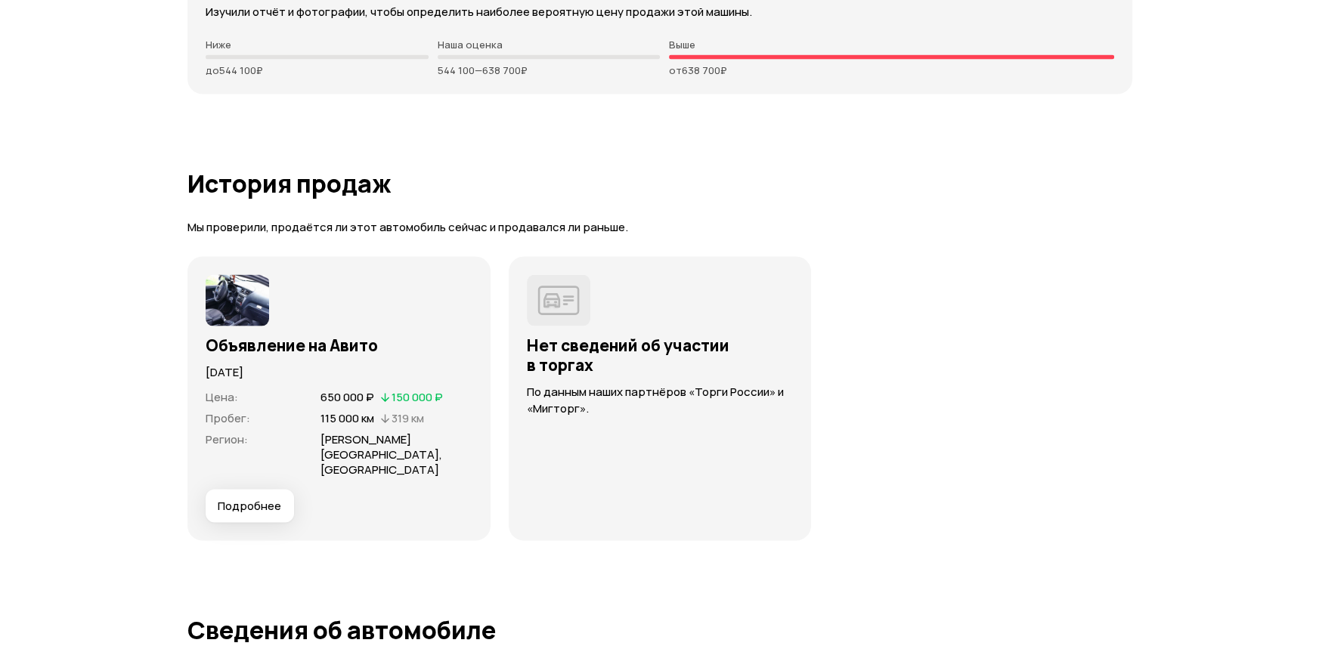
scroll to position [4055, 0]
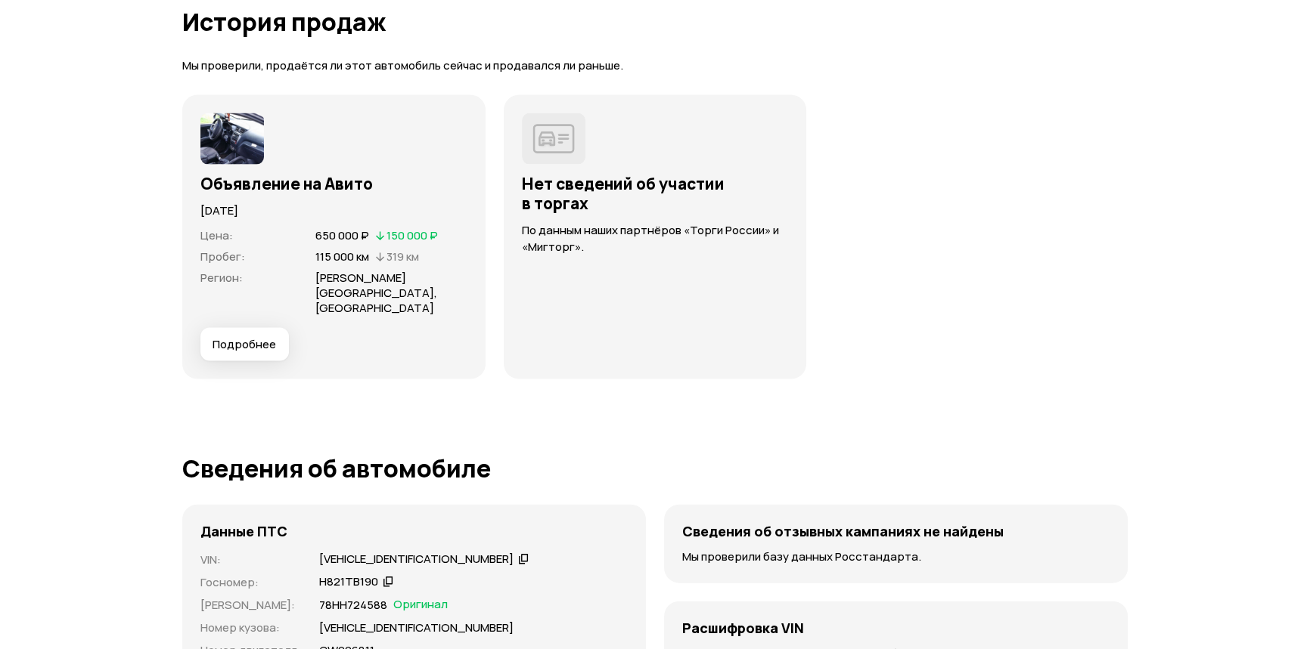
click at [371, 231] on div "650 000 ₽   150 000 ₽" at bounding box center [376, 236] width 129 height 17
click at [262, 337] on span "Подробнее" at bounding box center [244, 344] width 64 height 15
